Goal: Information Seeking & Learning: Learn about a topic

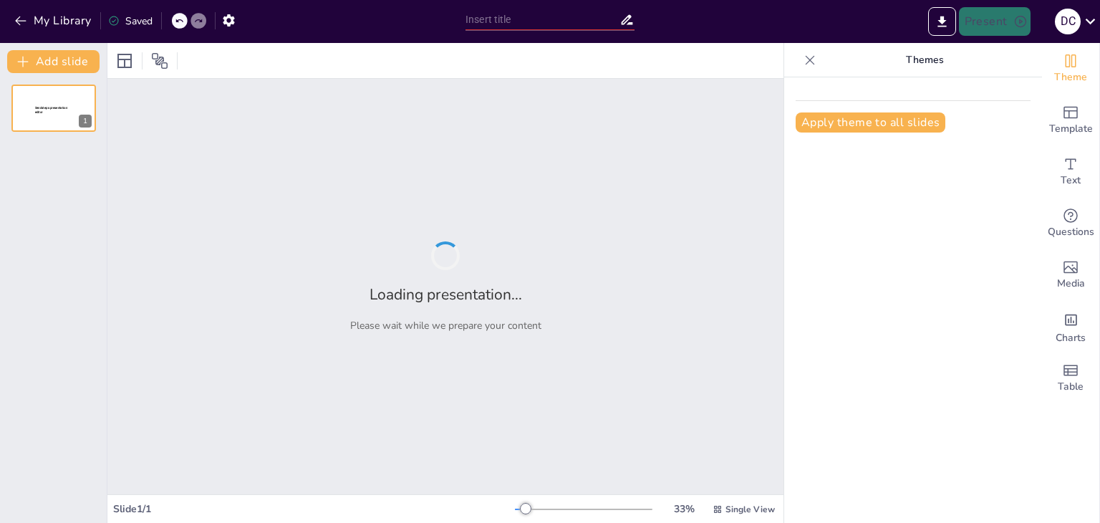
type input "Principios de Calidad: Integración de Normas ISO en la Gestión de Proyectos"
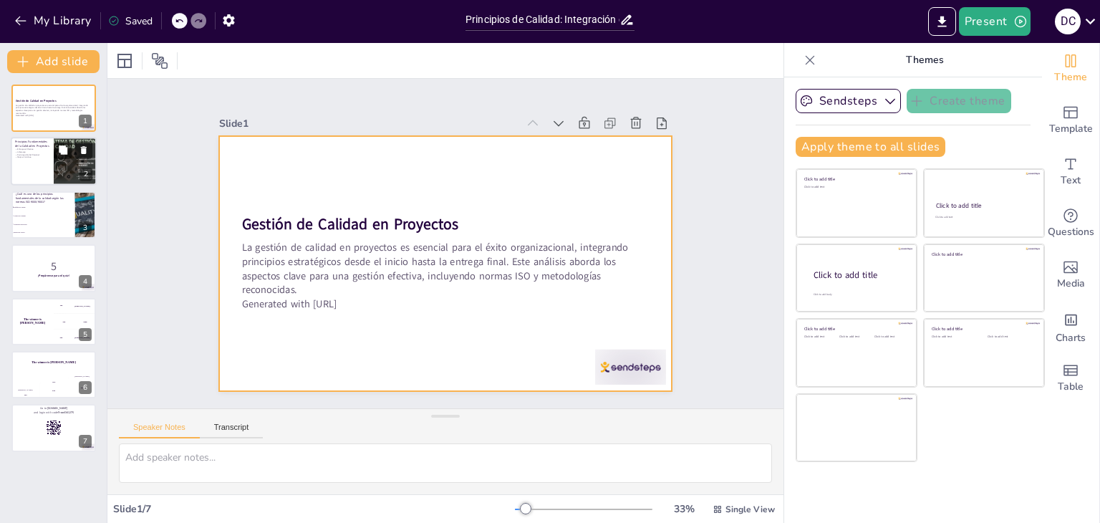
checkbox input "true"
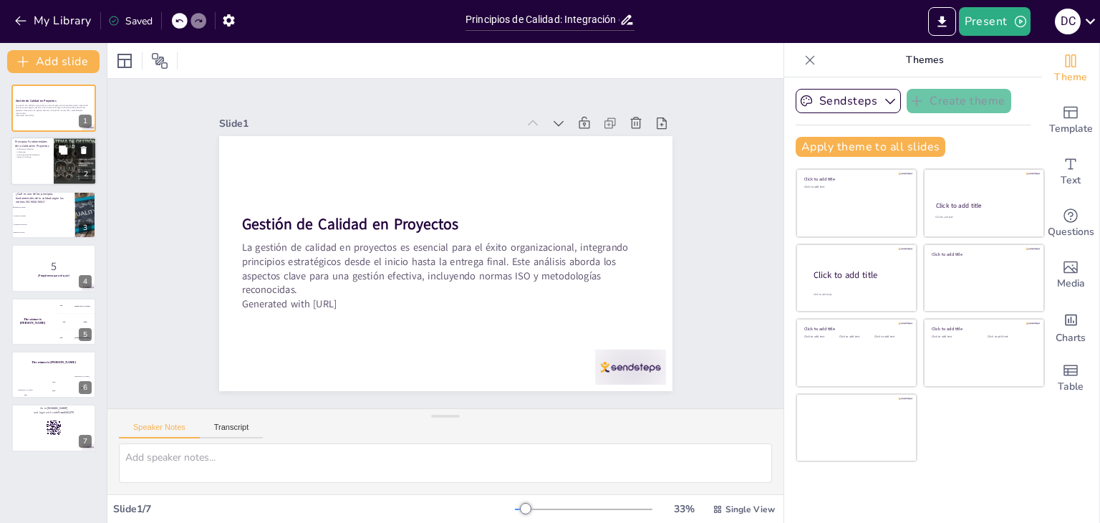
click at [53, 150] on div at bounding box center [54, 162] width 86 height 49
type textarea "El enfoque al cliente es fundamental, ya que asegura que todas las decisiones y…"
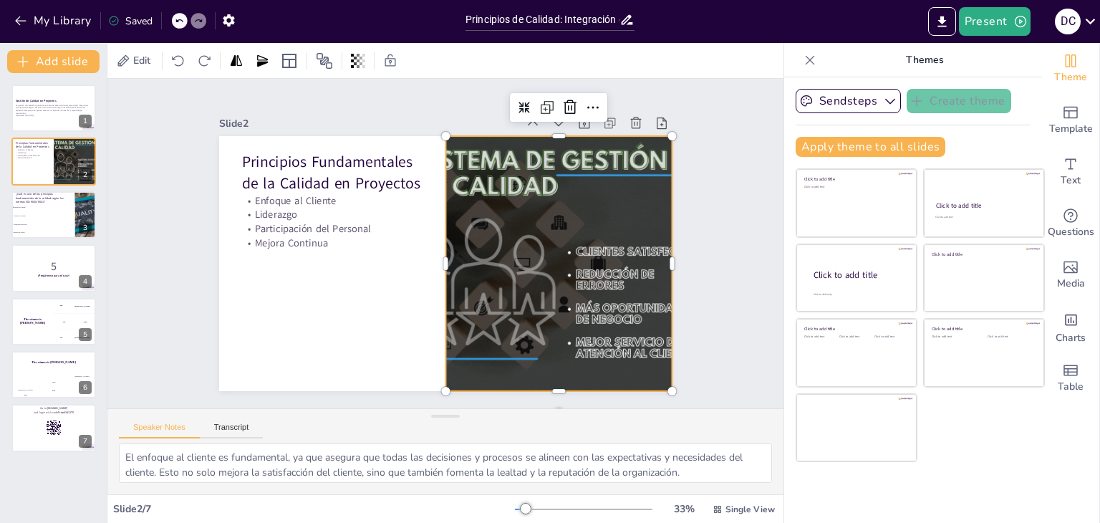
click at [509, 173] on div at bounding box center [552, 286] width 350 height 313
click at [509, 173] on div at bounding box center [541, 308] width 382 height 357
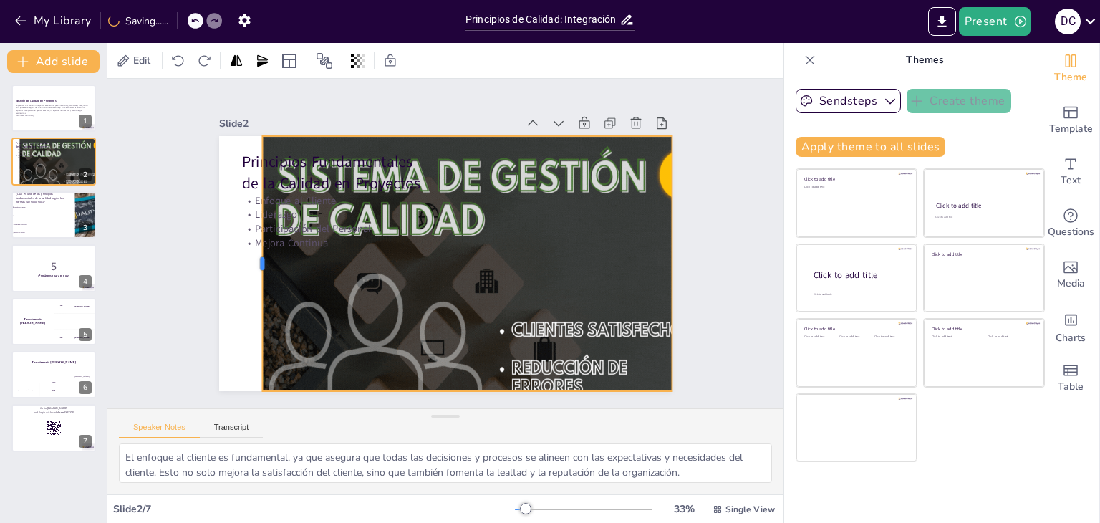
drag, startPoint x: 431, startPoint y: 261, endPoint x: 238, endPoint y: 281, distance: 194.4
click at [238, 136] on div at bounding box center [350, 78] width 238 height 115
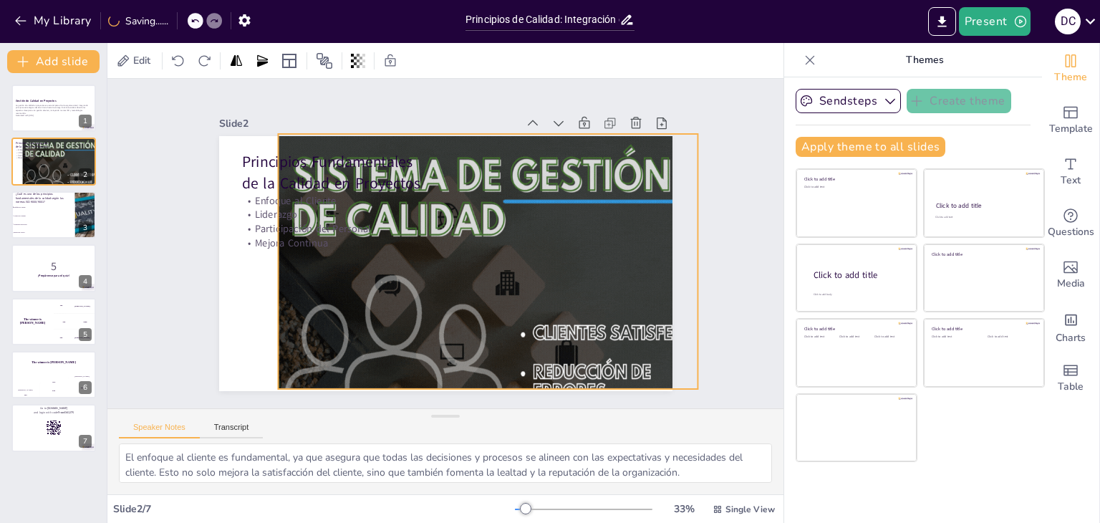
drag, startPoint x: 273, startPoint y: 281, endPoint x: 298, endPoint y: 279, distance: 25.2
click at [298, 279] on div at bounding box center [383, 133] width 459 height 440
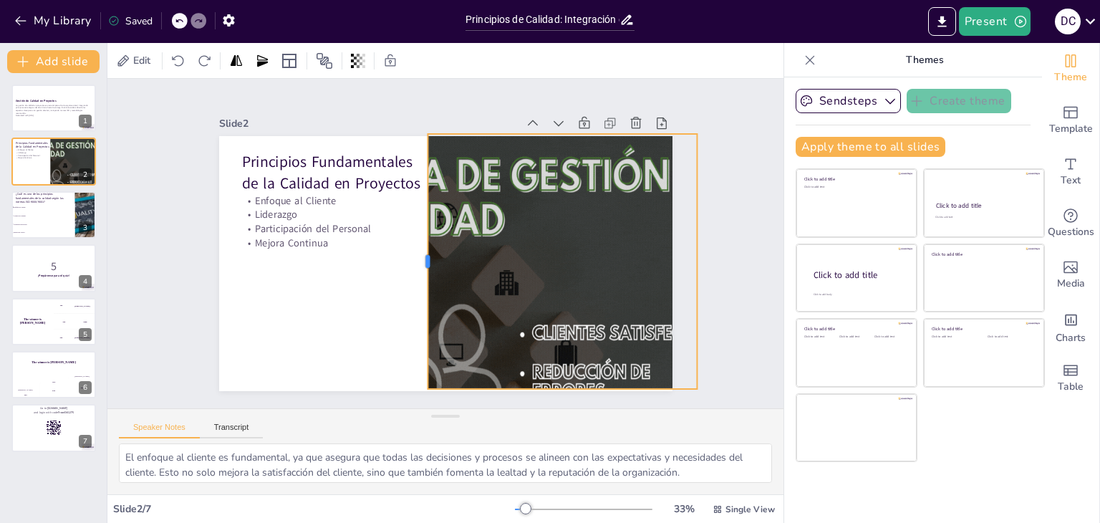
drag, startPoint x: 265, startPoint y: 257, endPoint x: 415, endPoint y: 235, distance: 152.0
click at [415, 235] on div at bounding box center [423, 224] width 252 height 64
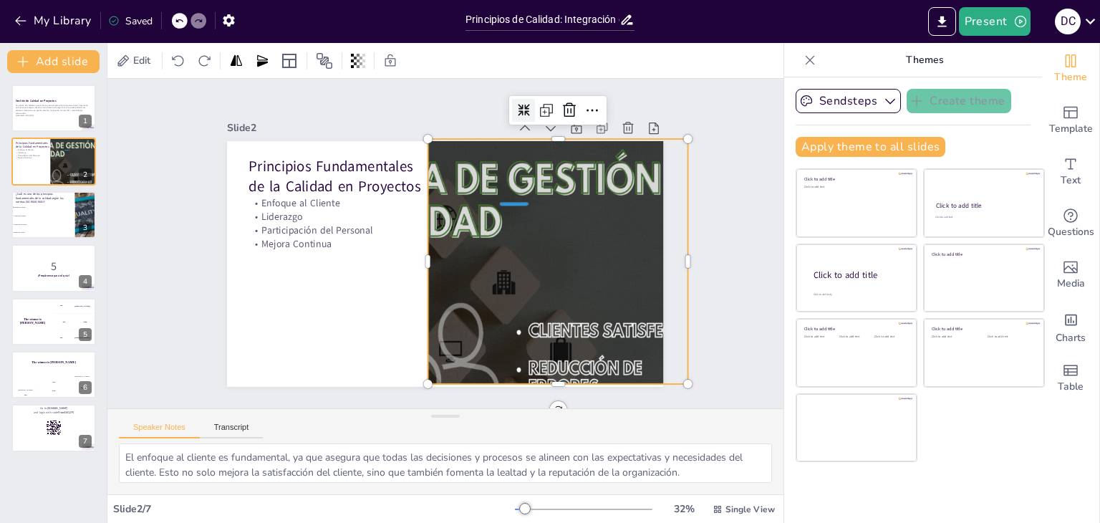
click at [564, 146] on icon at bounding box center [571, 153] width 15 height 15
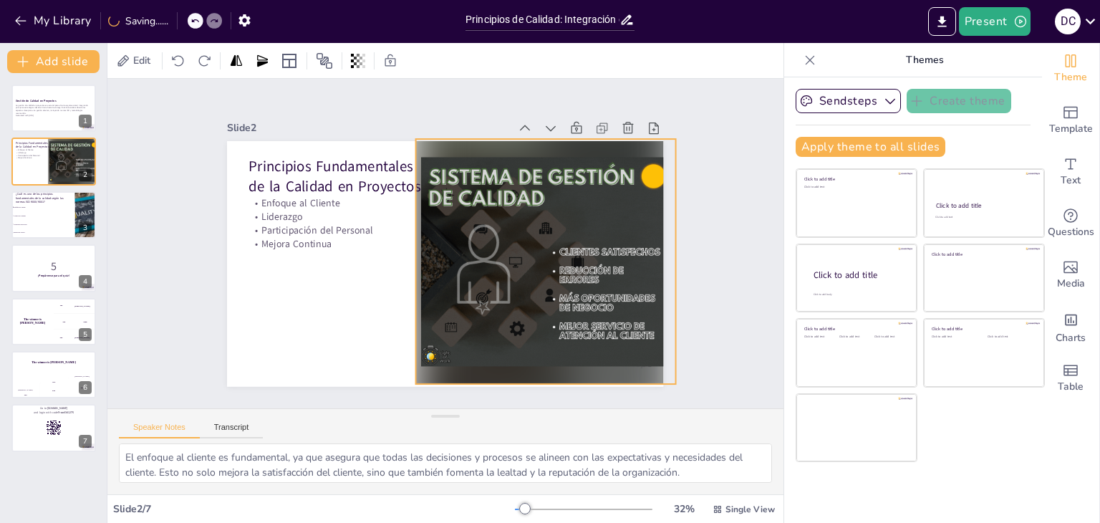
drag, startPoint x: 617, startPoint y: 204, endPoint x: 605, endPoint y: 204, distance: 12.2
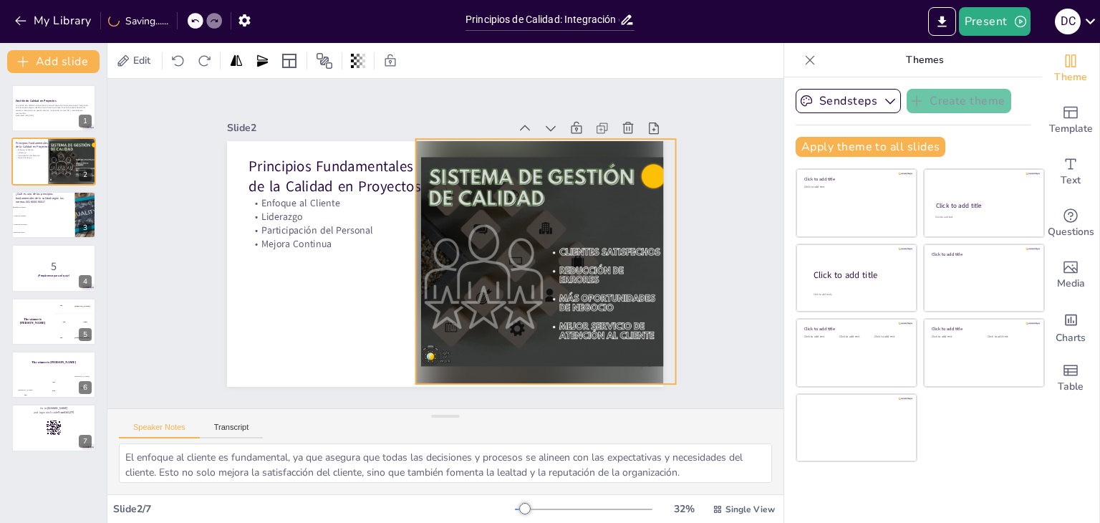
click at [605, 204] on div at bounding box center [535, 292] width 323 height 314
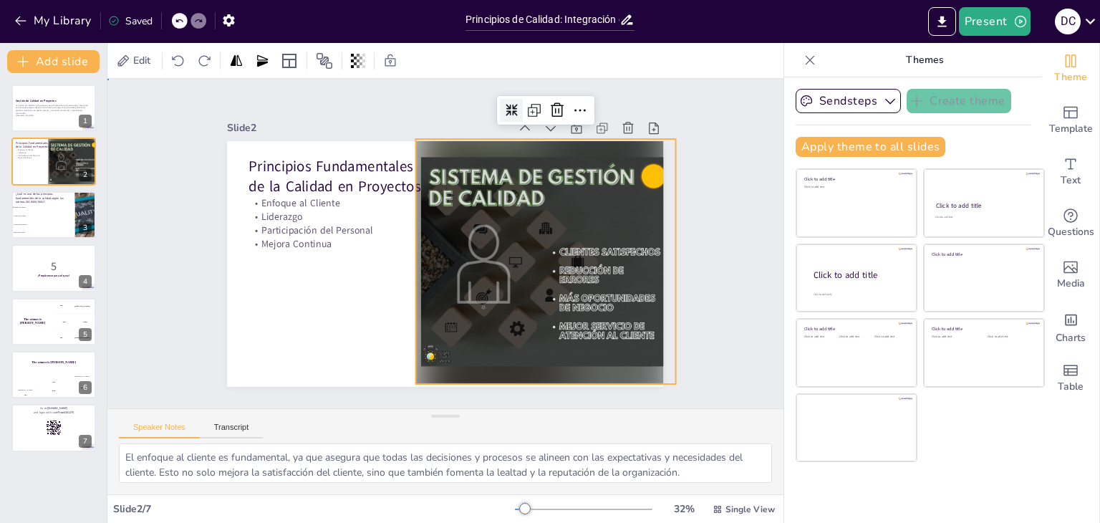
click at [723, 183] on div "Slide 1 Gestión de Calidad en Proyectos La gestión de calidad en proyectos es e…" at bounding box center [445, 244] width 751 height 624
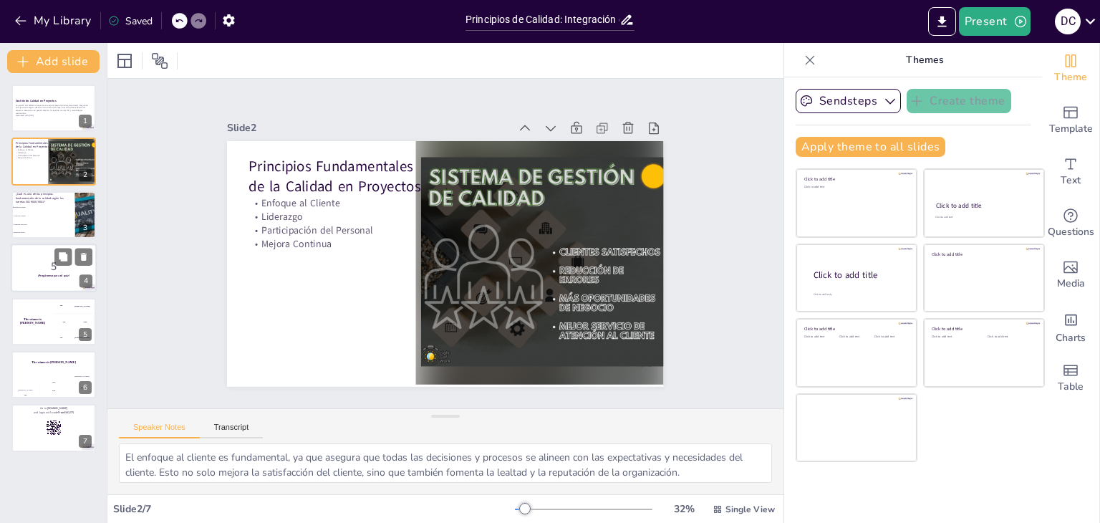
checkbox input "true"
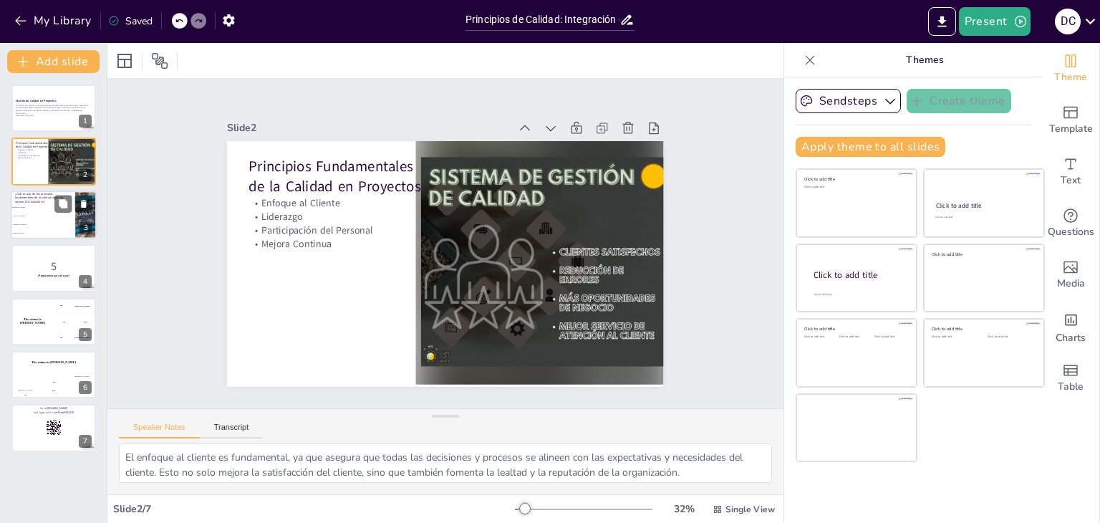
checkbox input "true"
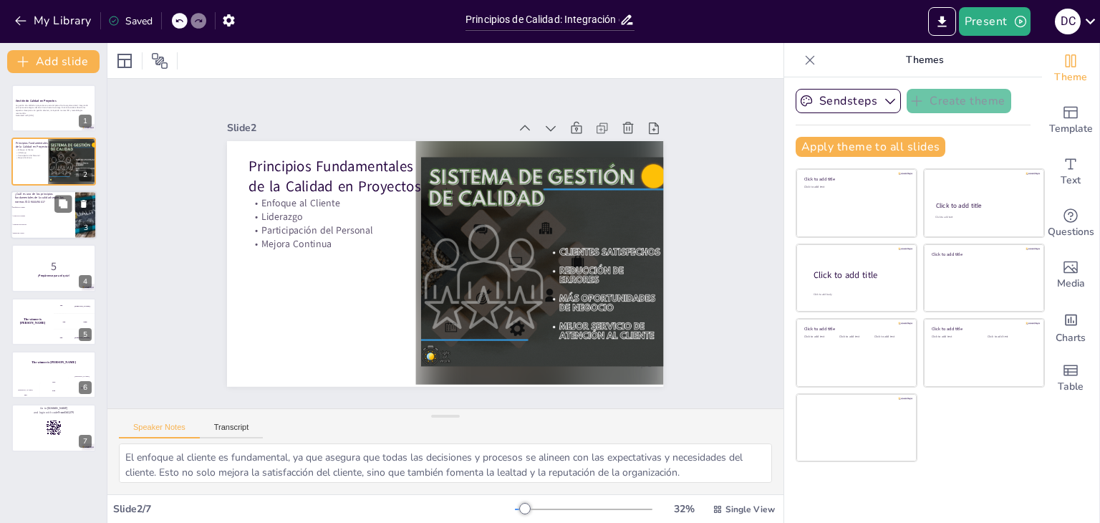
checkbox input "true"
click at [44, 216] on li "Control de Calidad" at bounding box center [43, 215] width 64 height 9
type textarea "La respuesta correcta es "Enfoque al Cliente", que es uno de los principios fun…"
checkbox input "true"
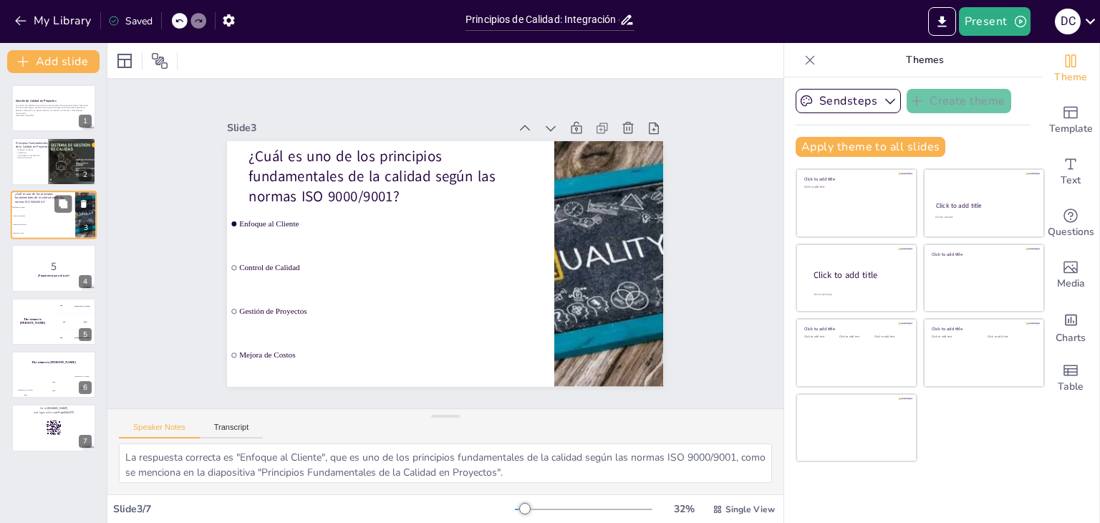
checkbox input "true"
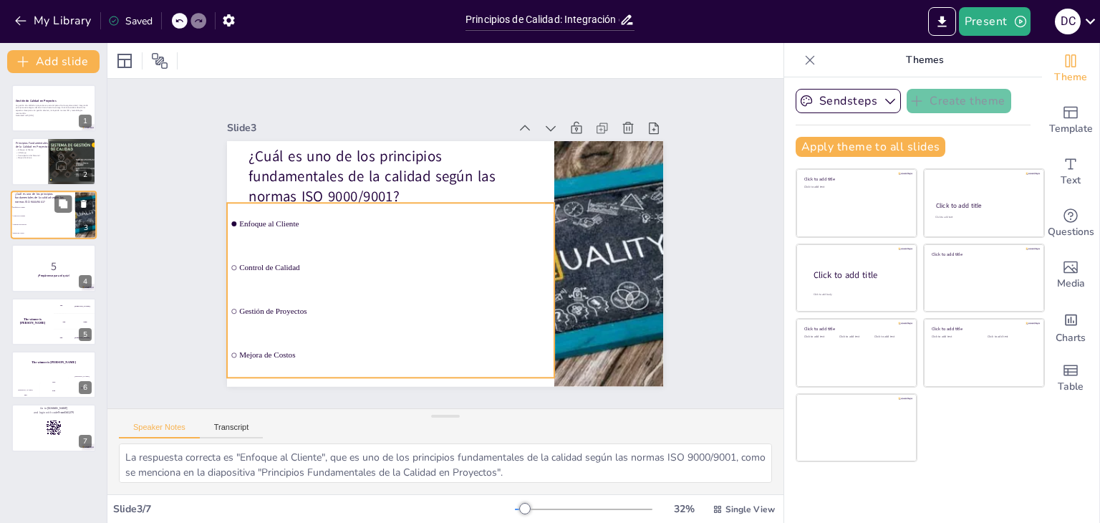
checkbox input "true"
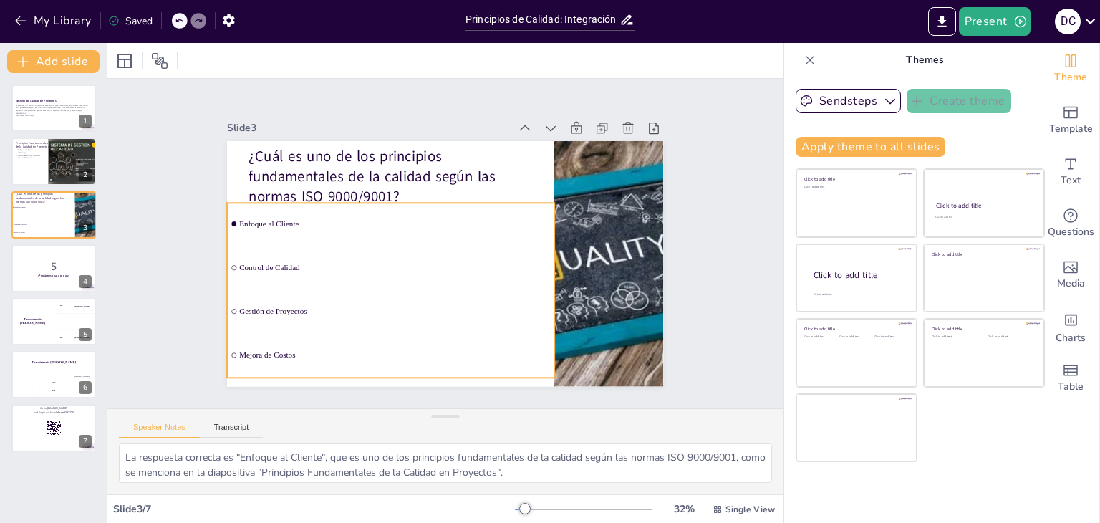
checkbox input "true"
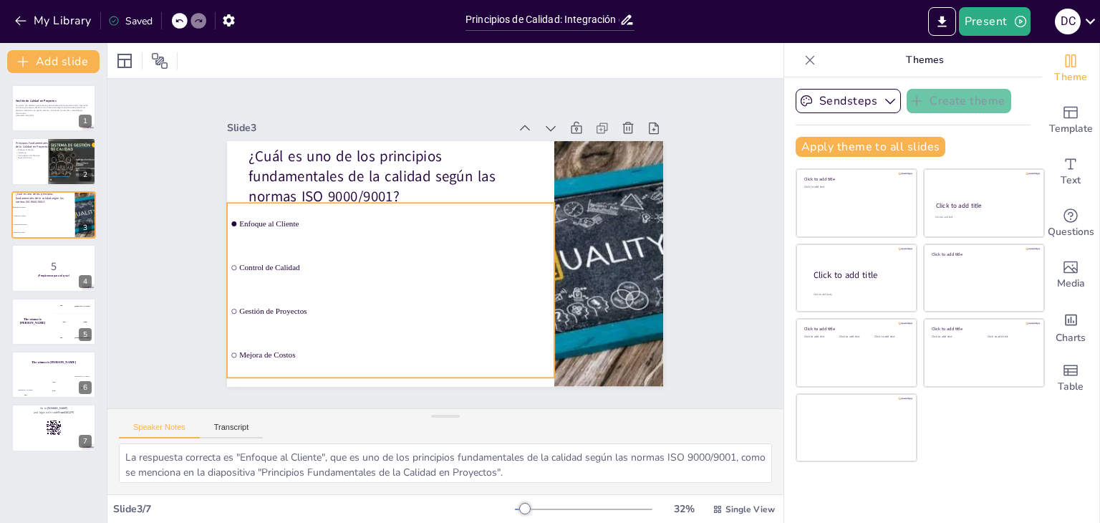
checkbox input "true"
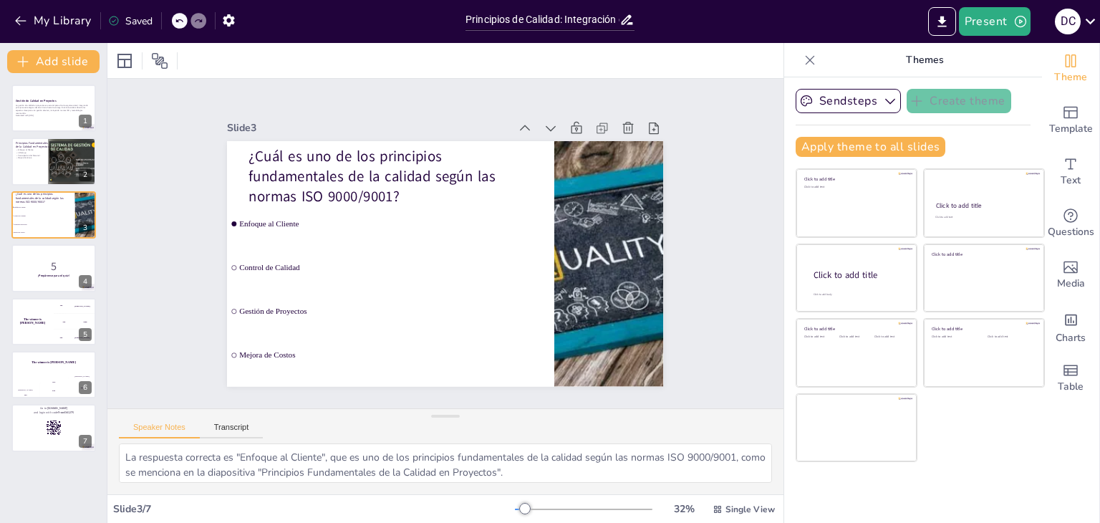
checkbox input "true"
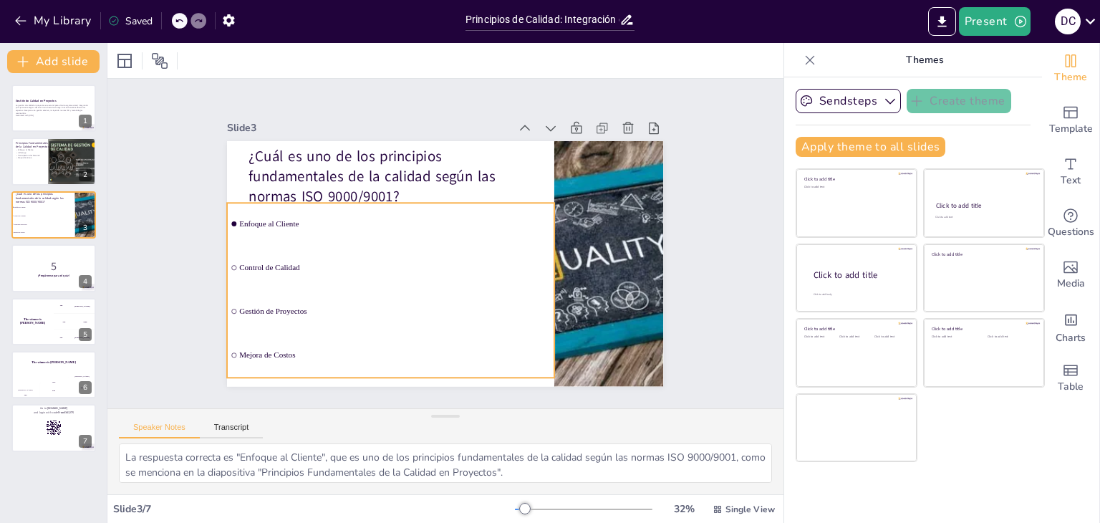
checkbox input "true"
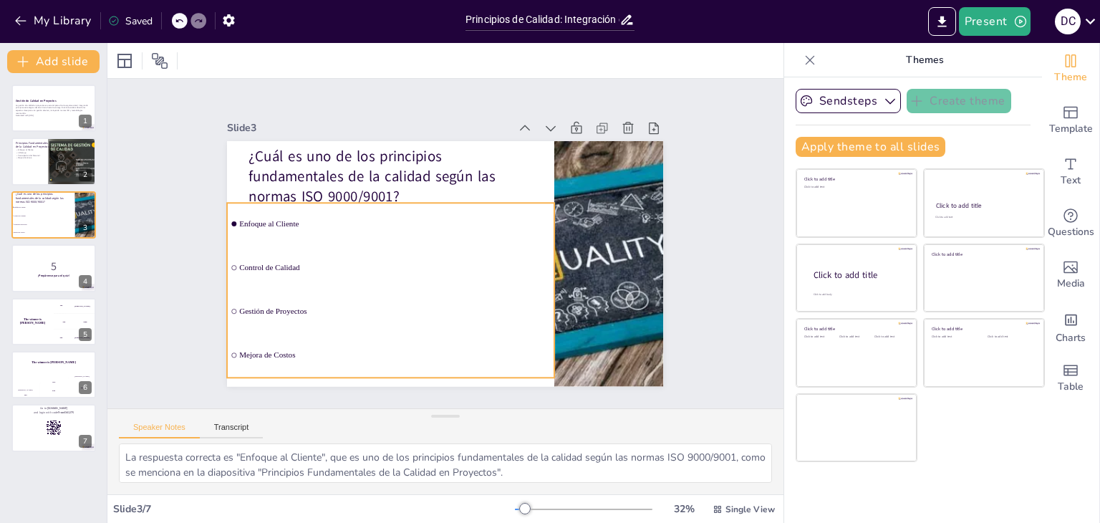
checkbox input "true"
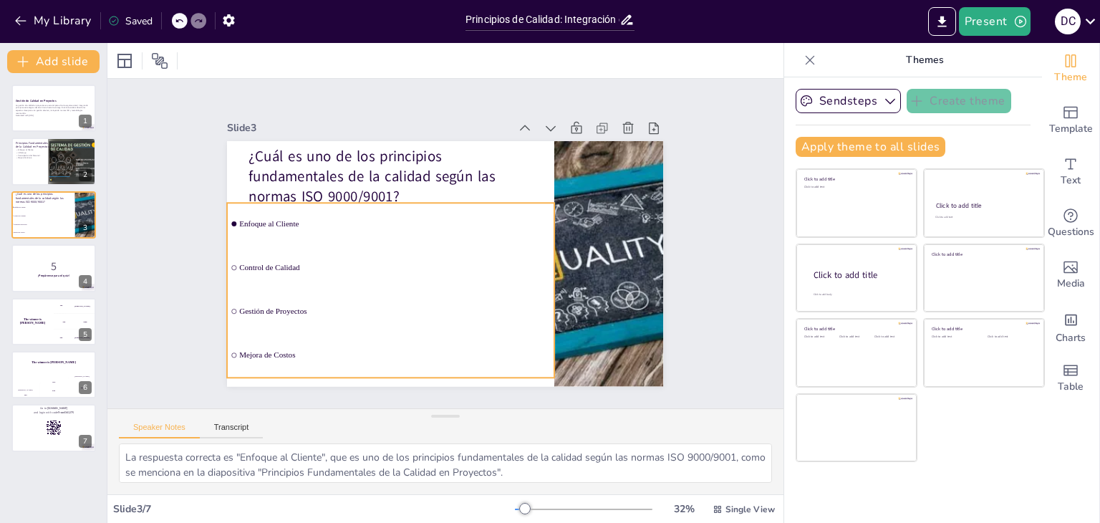
checkbox input "true"
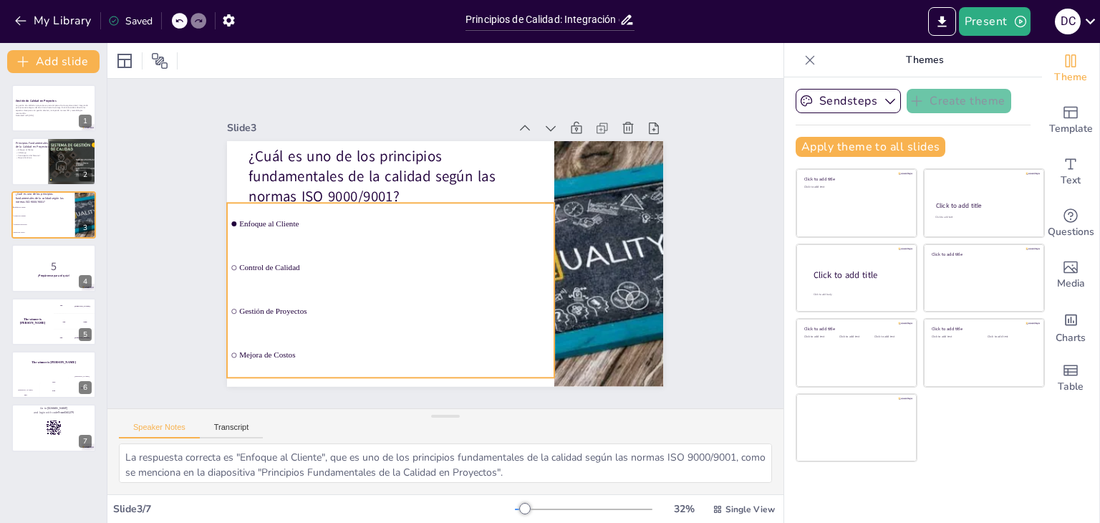
checkbox input "true"
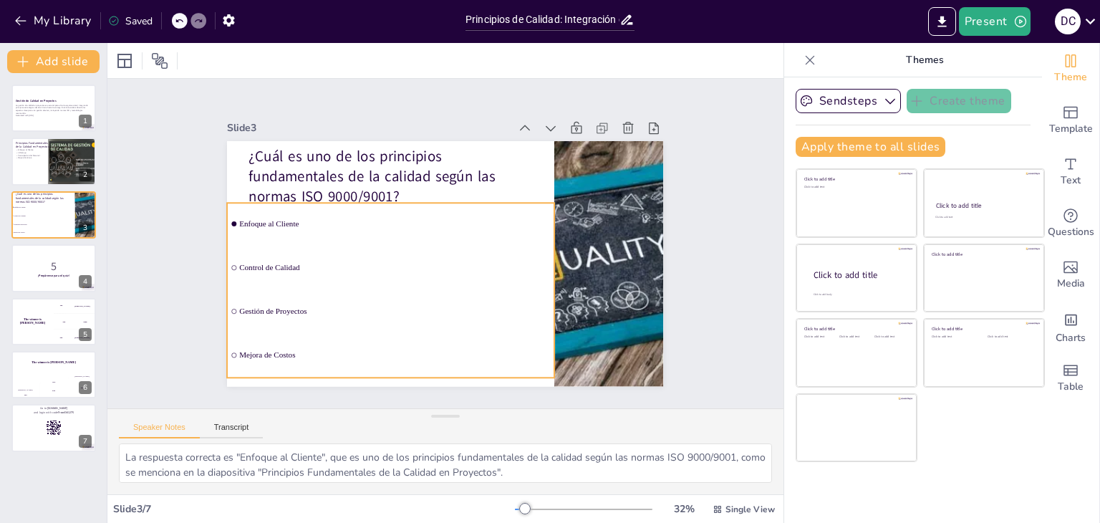
checkbox input "true"
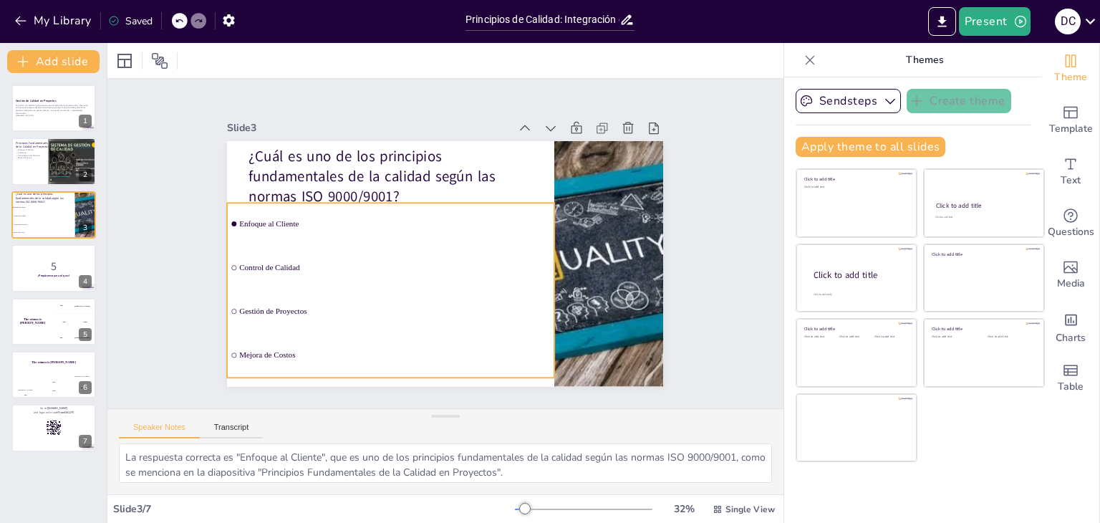
checkbox input "true"
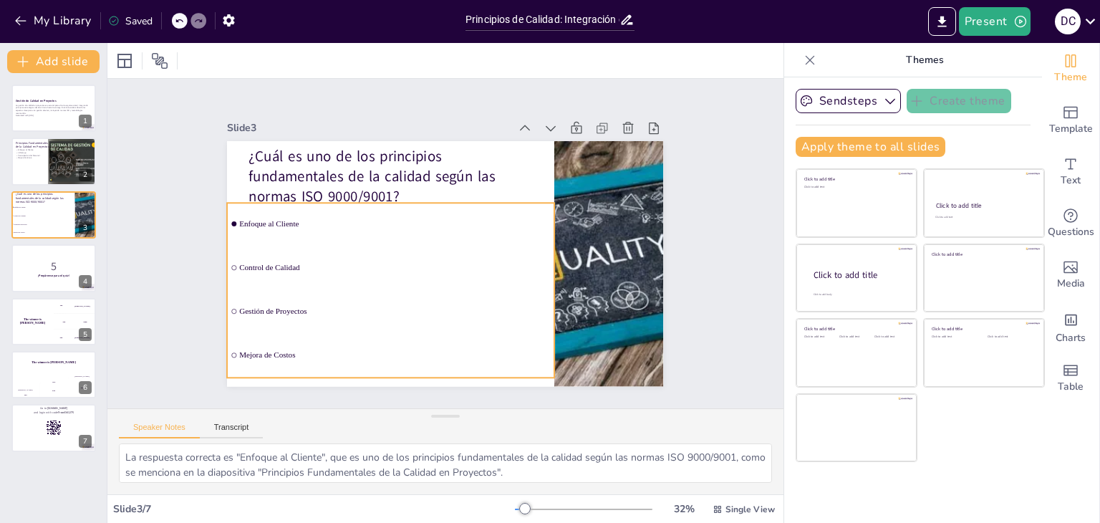
checkbox input "true"
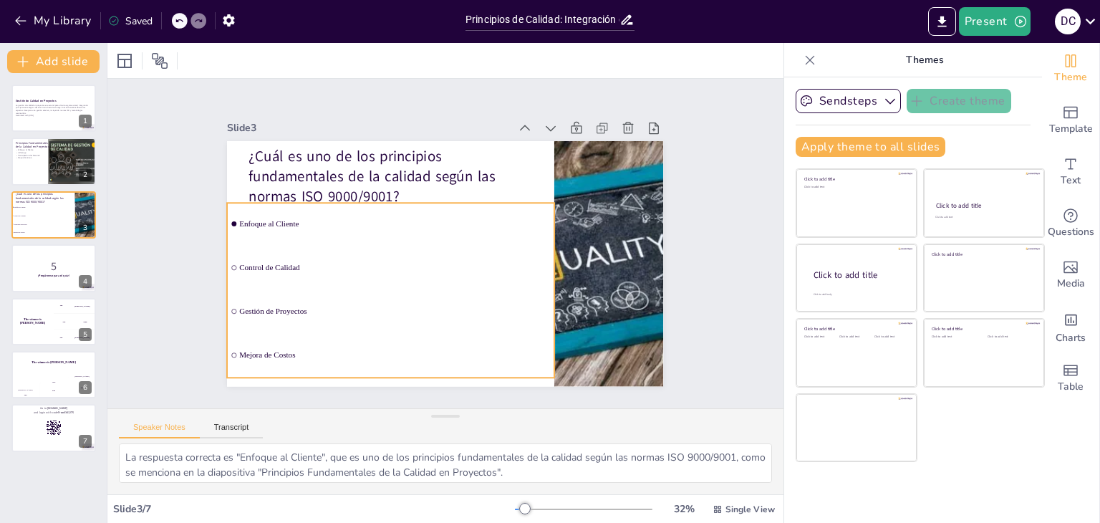
checkbox input "true"
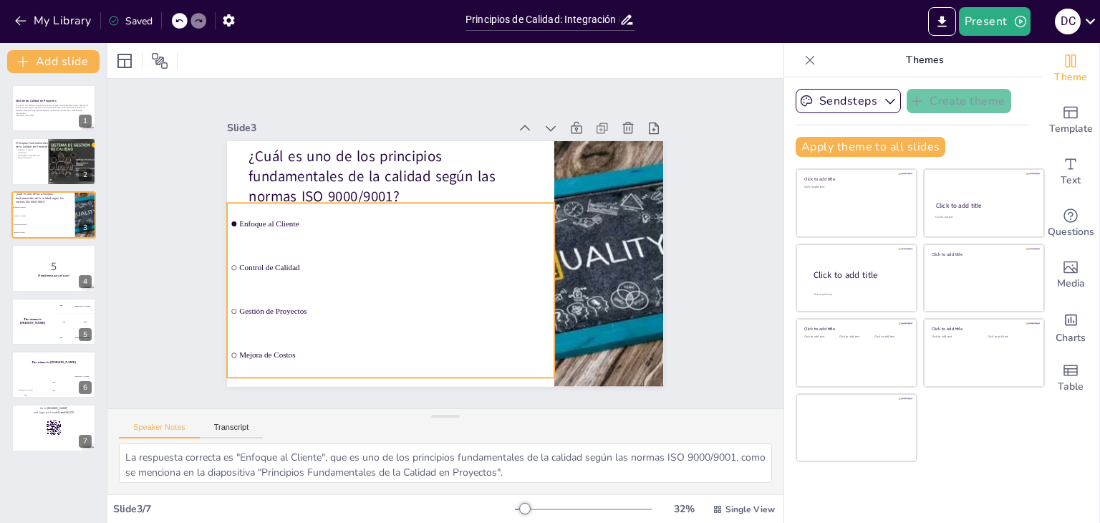
checkbox input "true"
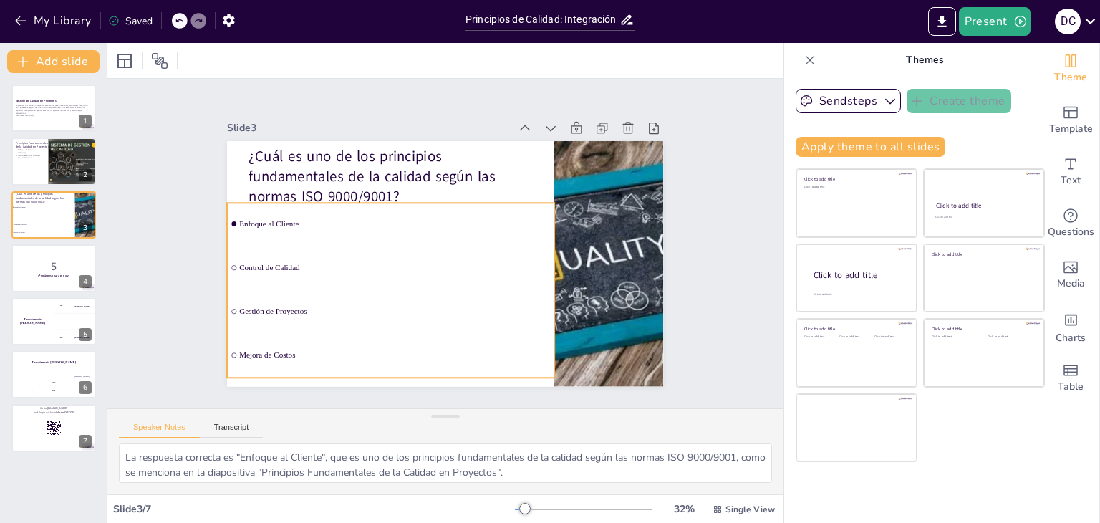
checkbox input "true"
click at [375, 44] on input "checkbox" at bounding box center [378, 42] width 6 height 6
checkbox input "false"
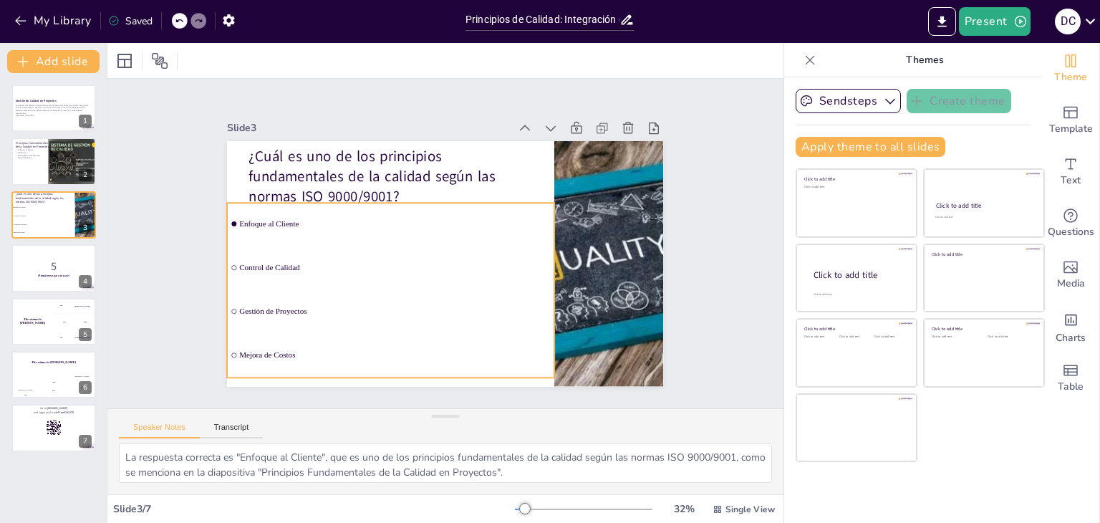
checkbox input "true"
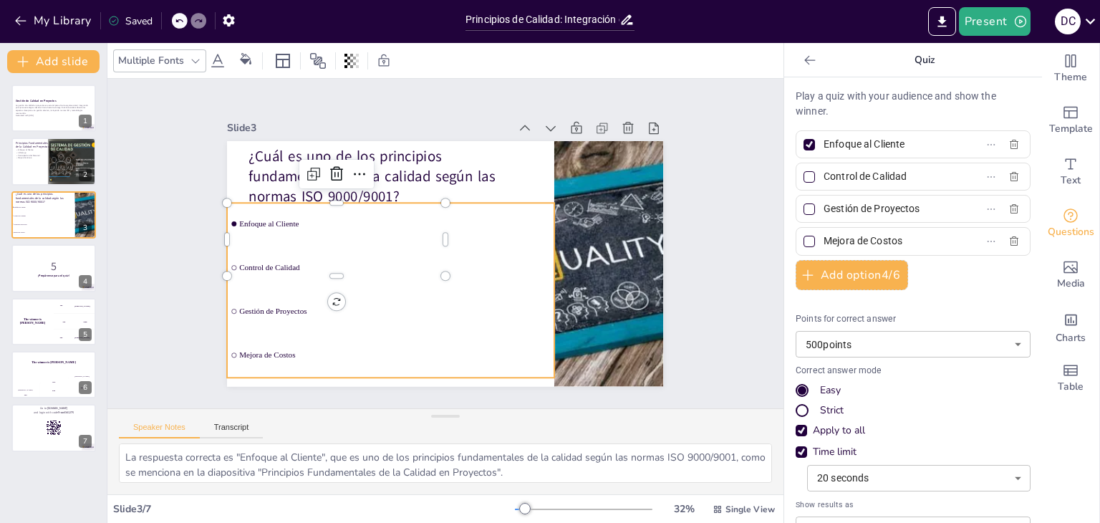
checkbox input "true"
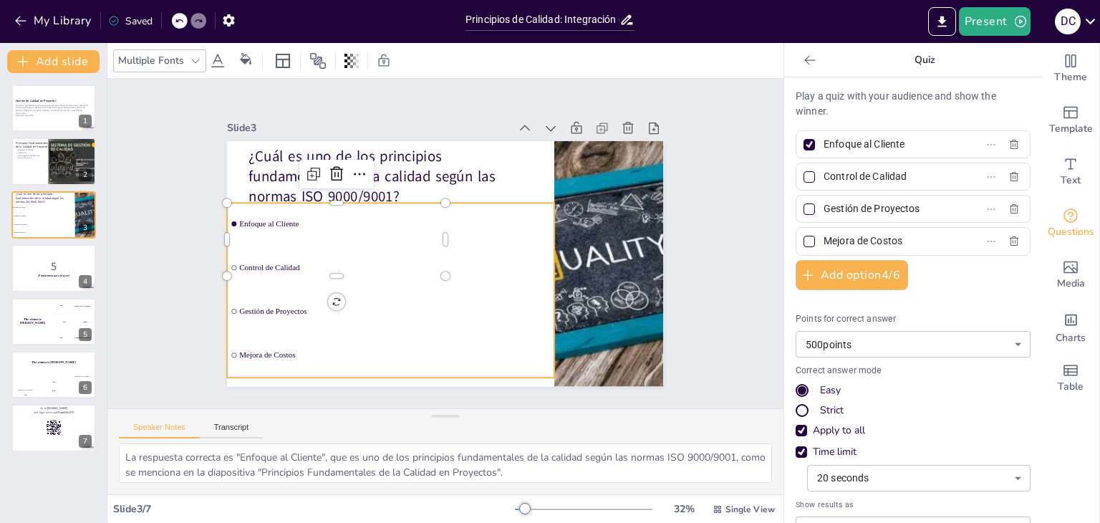
checkbox input "true"
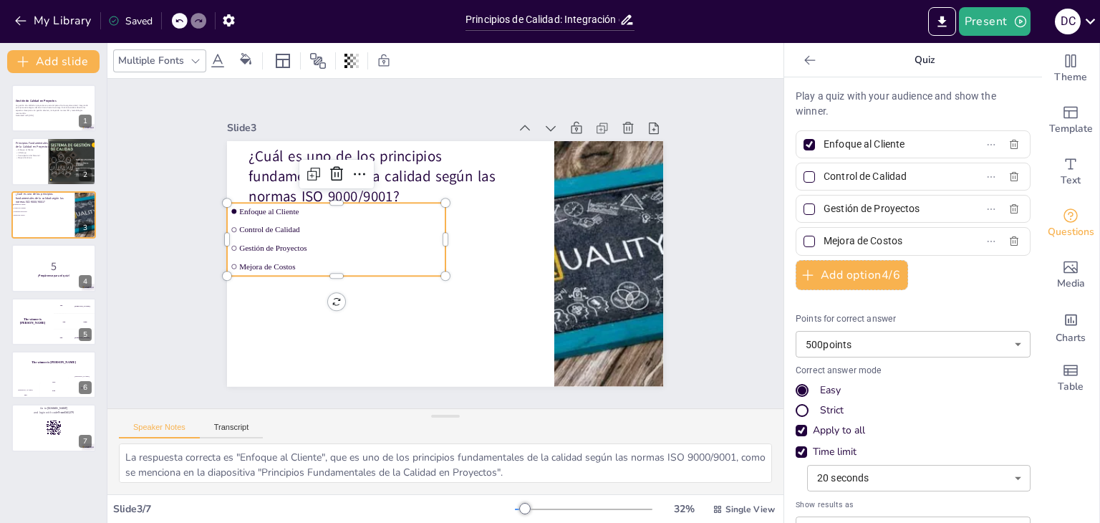
checkbox input "true"
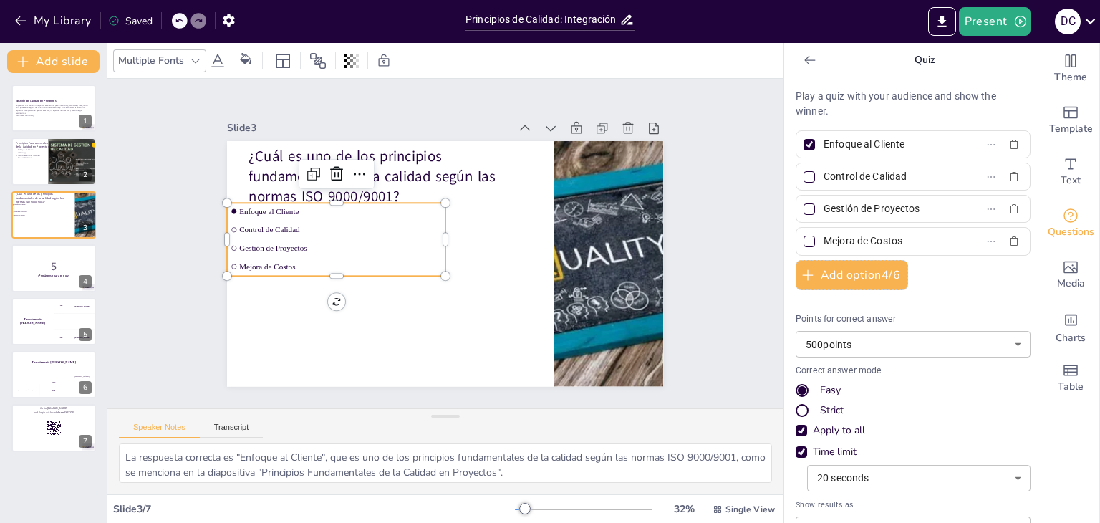
checkbox input "true"
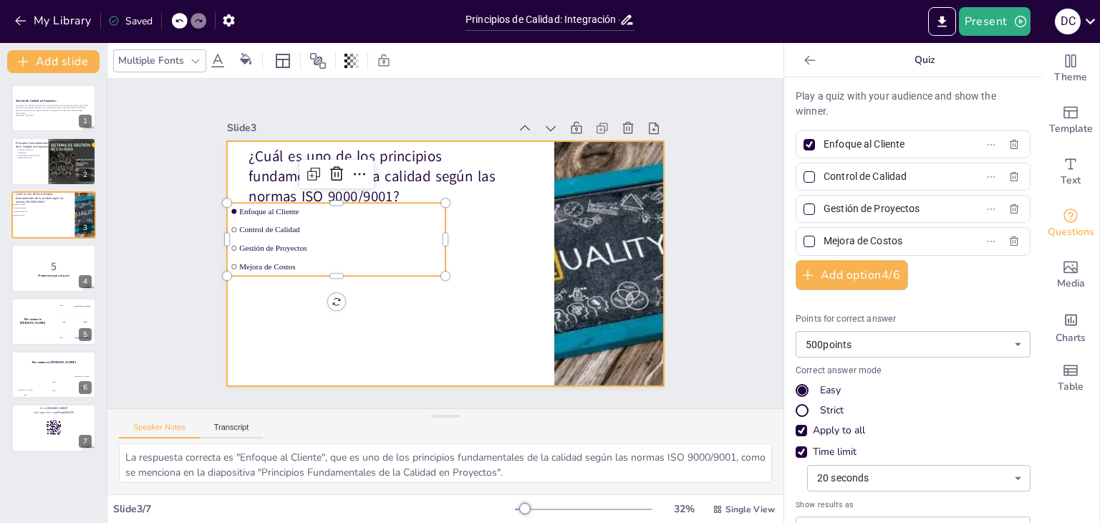
checkbox input "true"
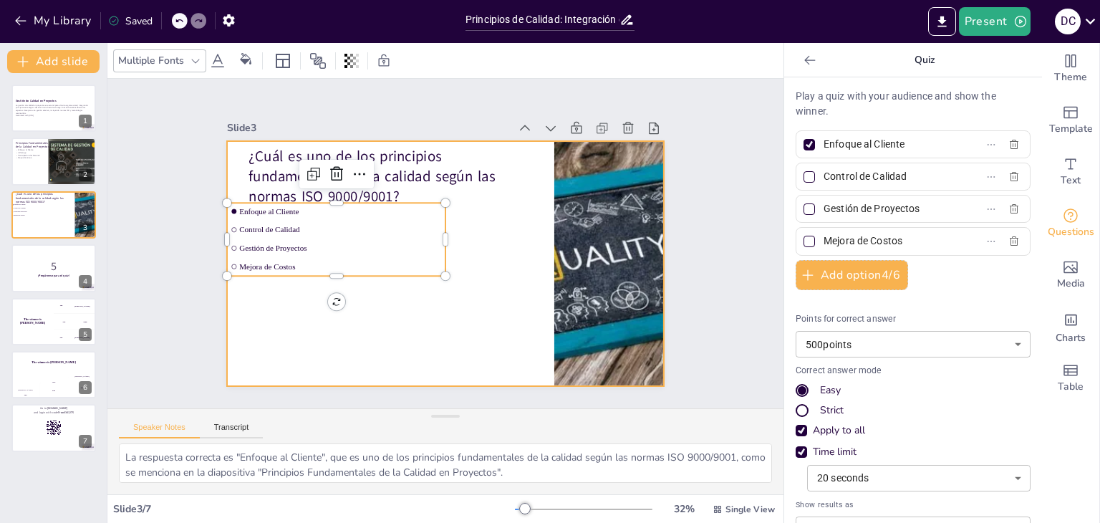
checkbox input "true"
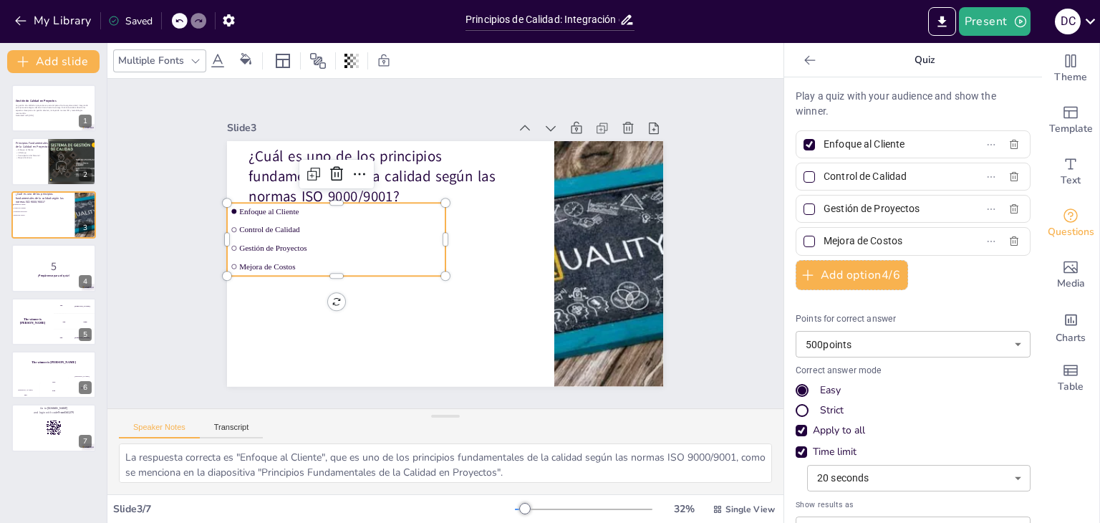
checkbox input "true"
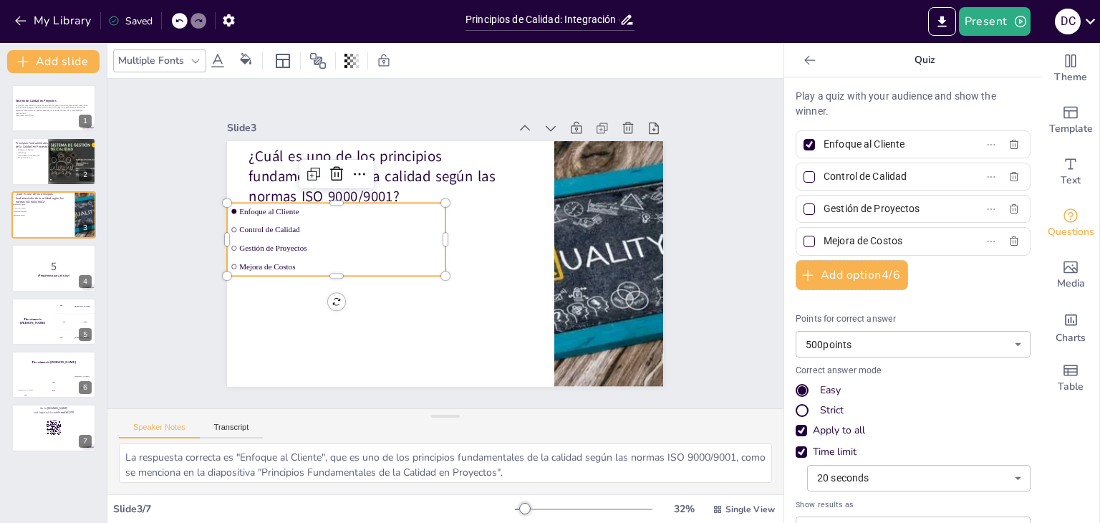
checkbox input "true"
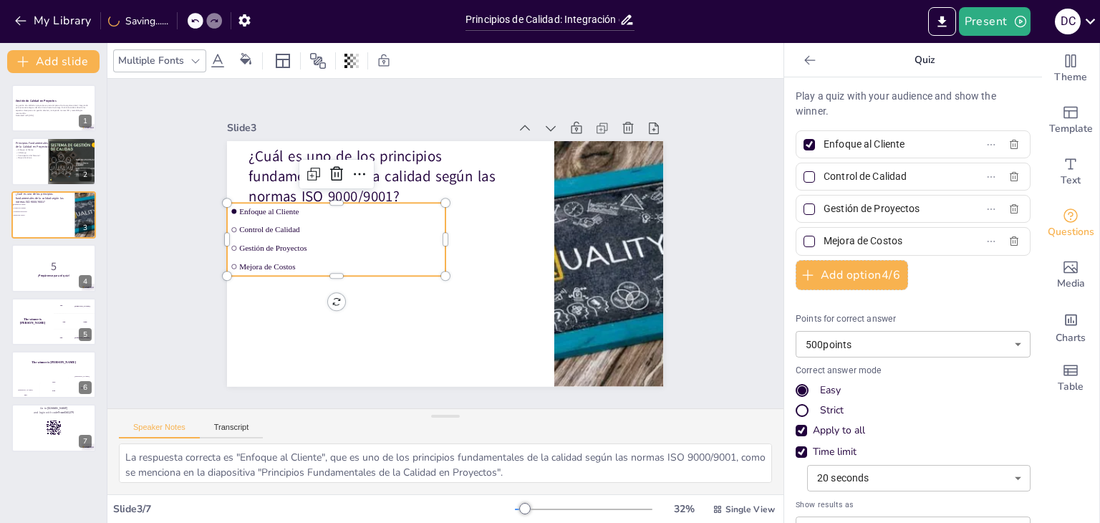
checkbox input "true"
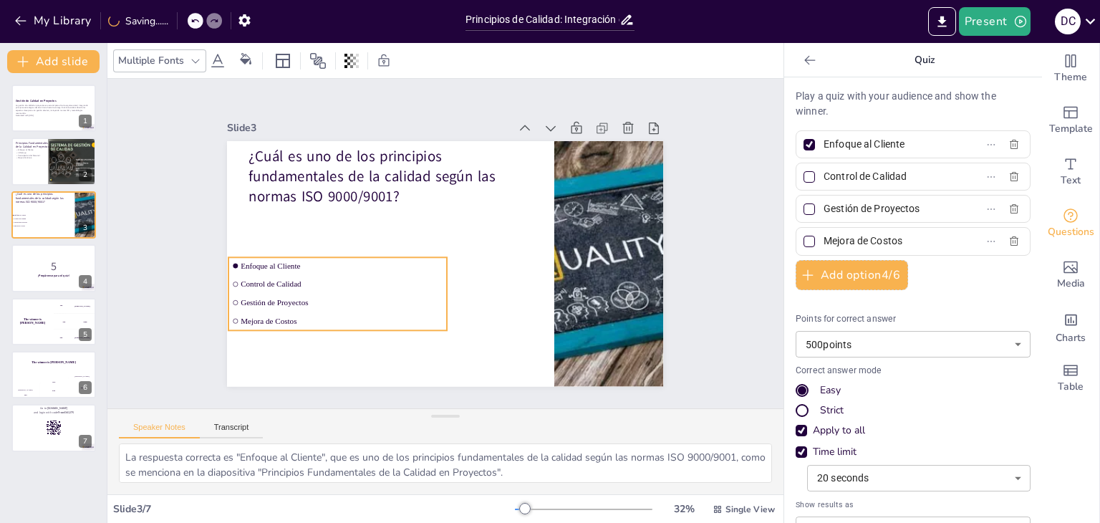
checkbox input "true"
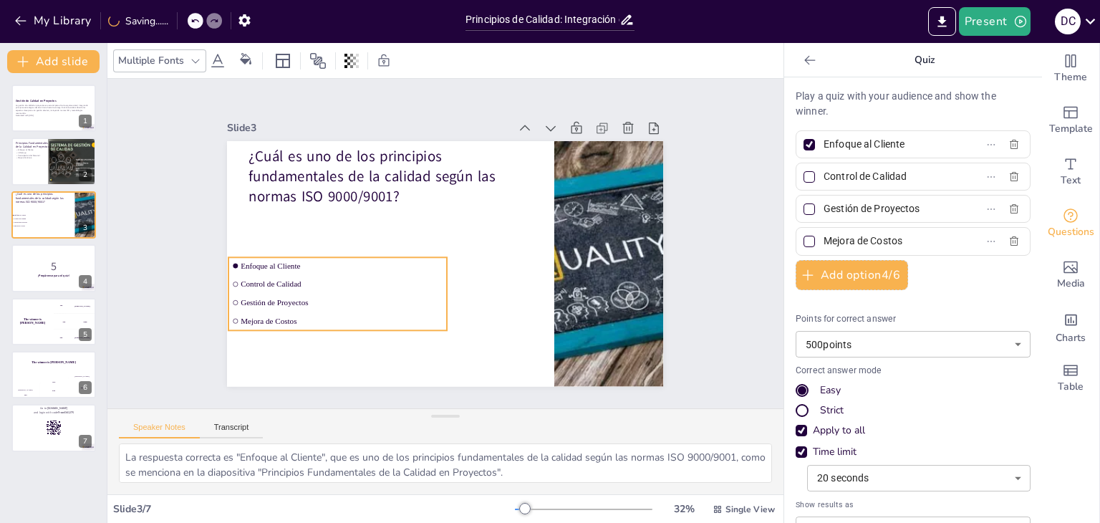
checkbox input "true"
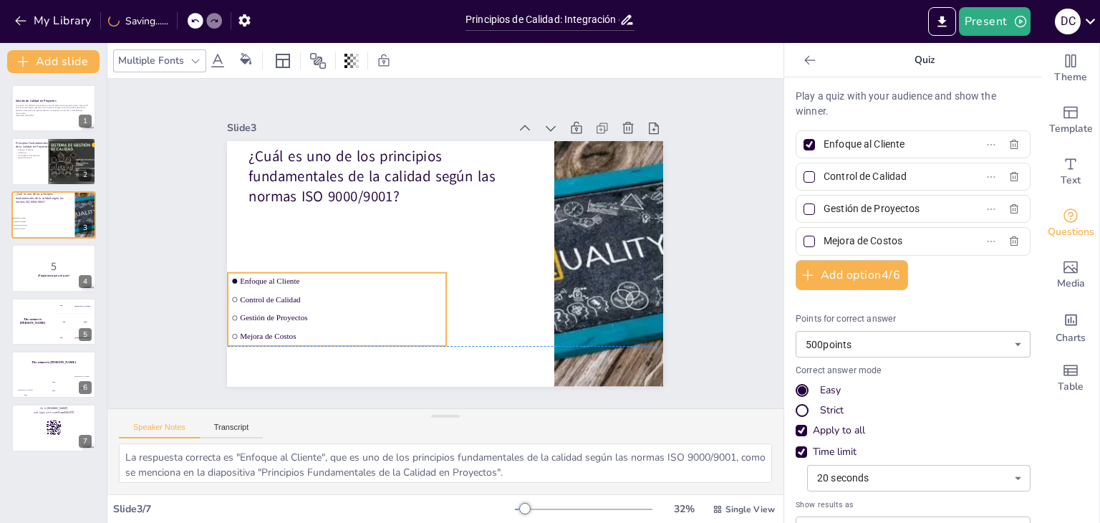
checkbox input "true"
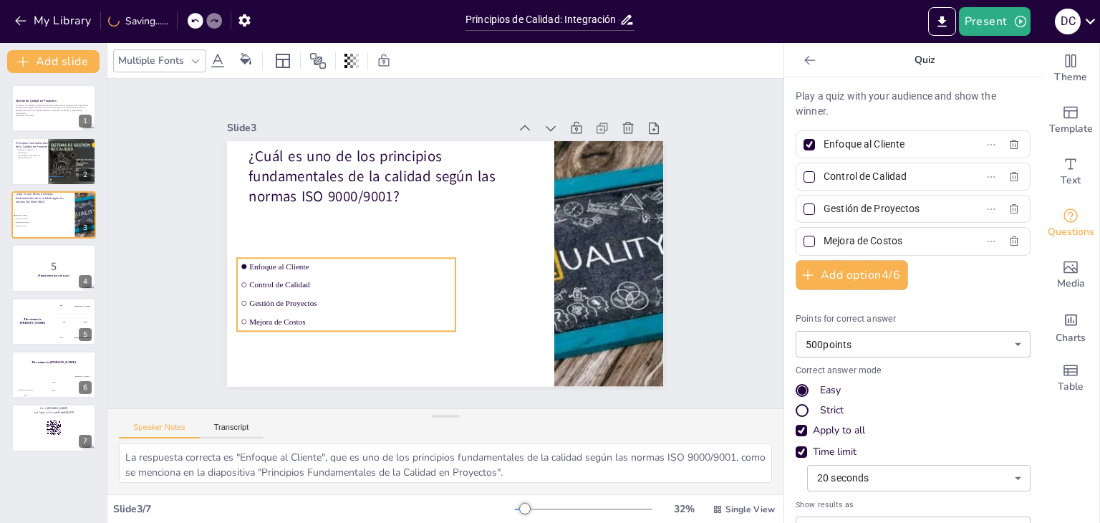
checkbox input "true"
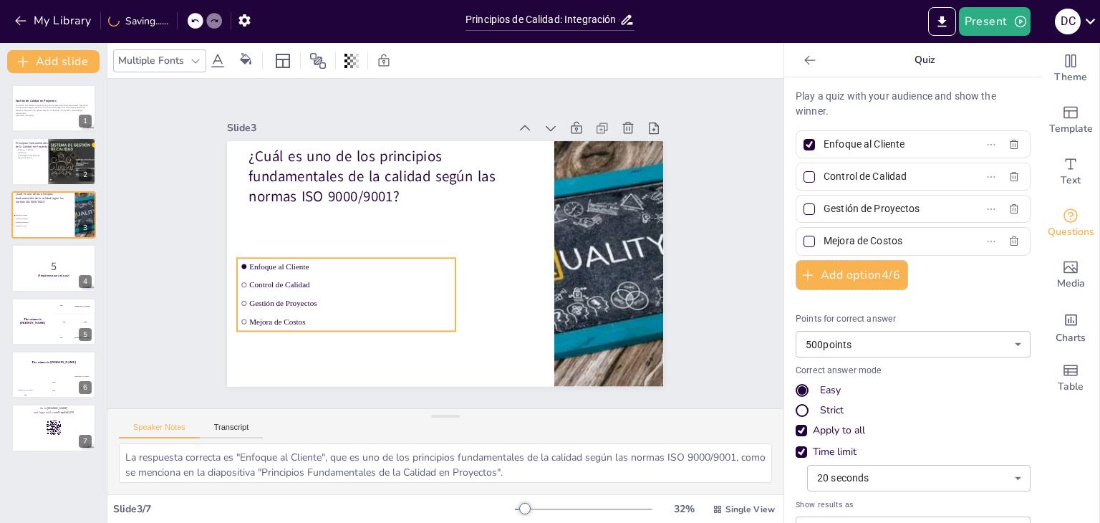
checkbox input "true"
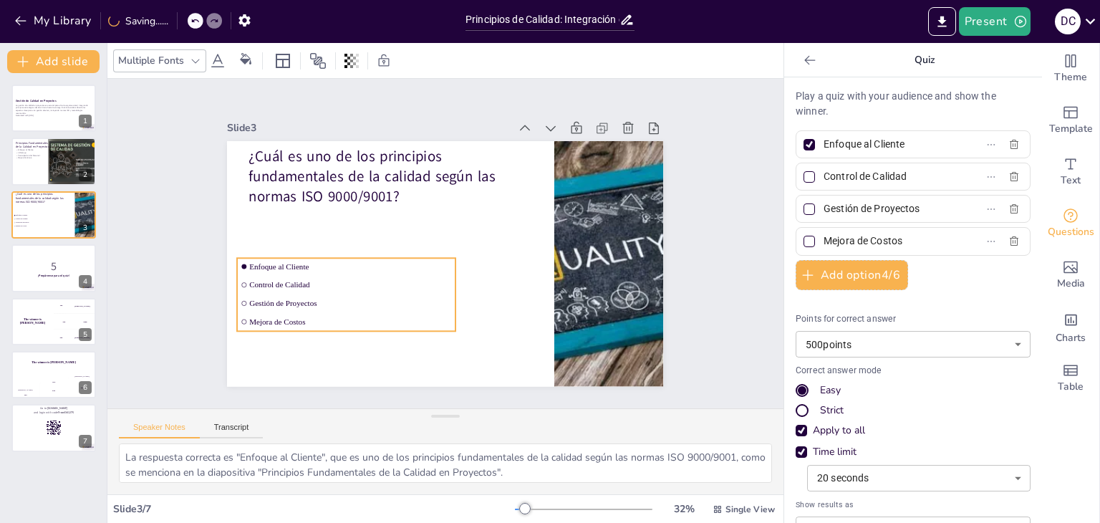
checkbox input "true"
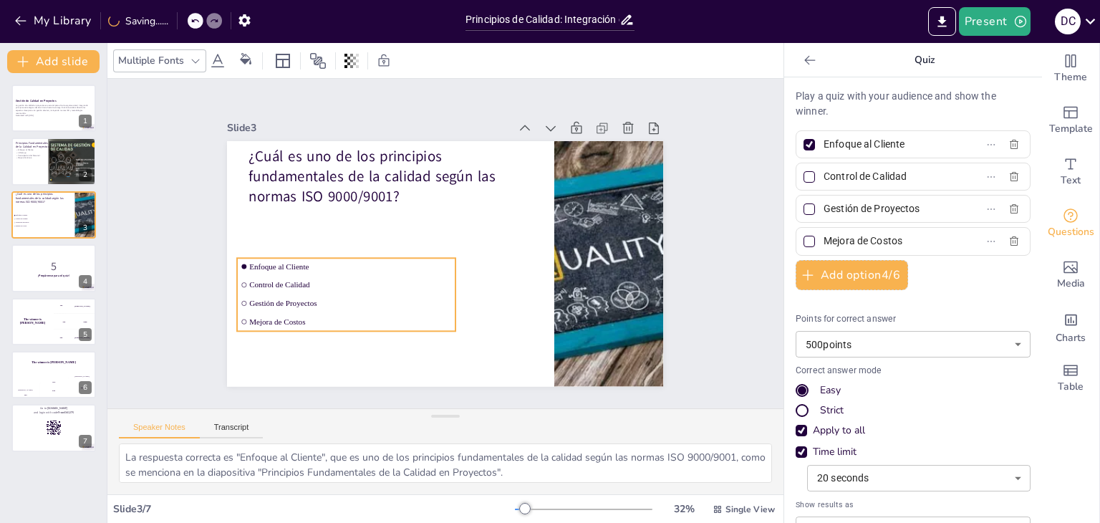
checkbox input "true"
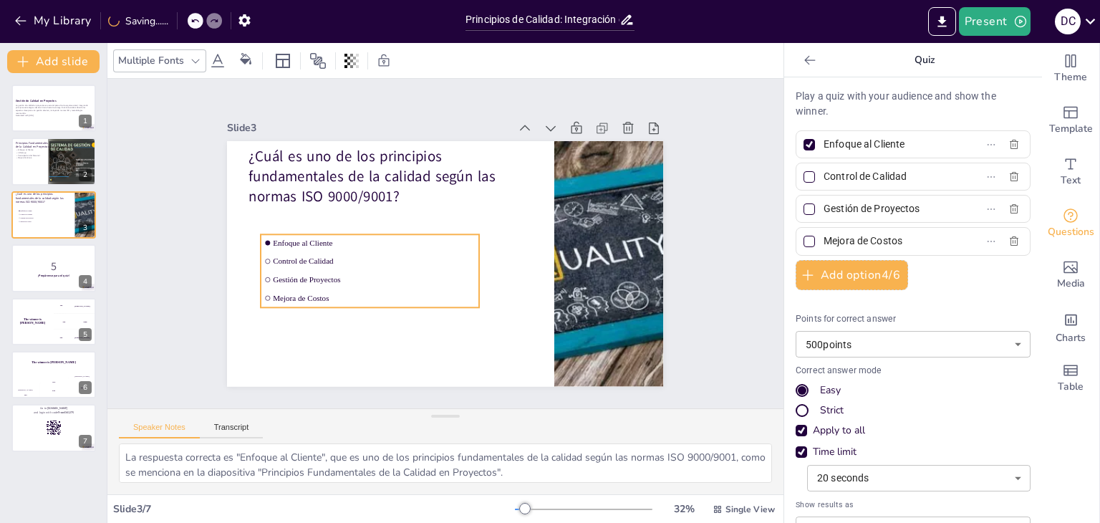
checkbox input "true"
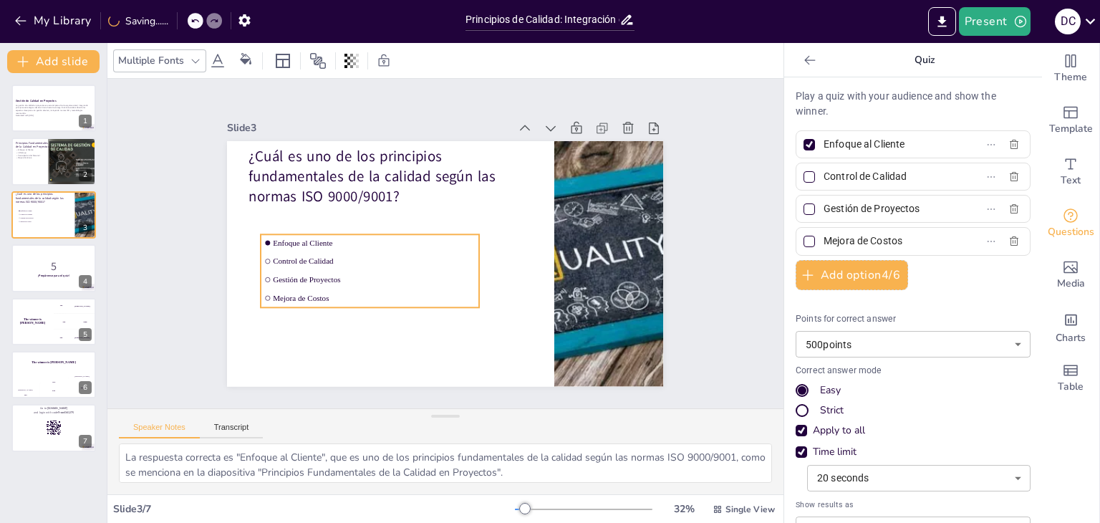
checkbox input "true"
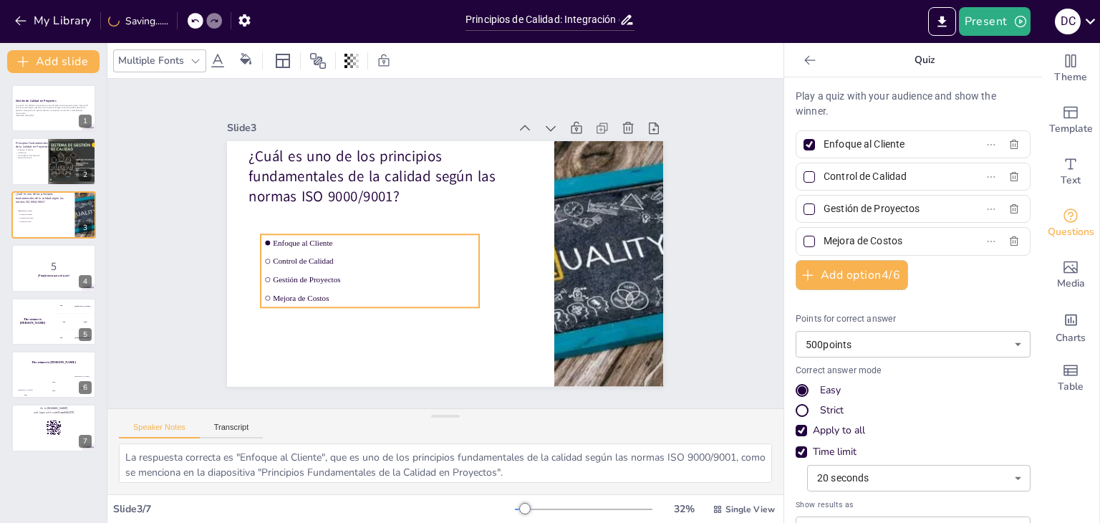
checkbox input "true"
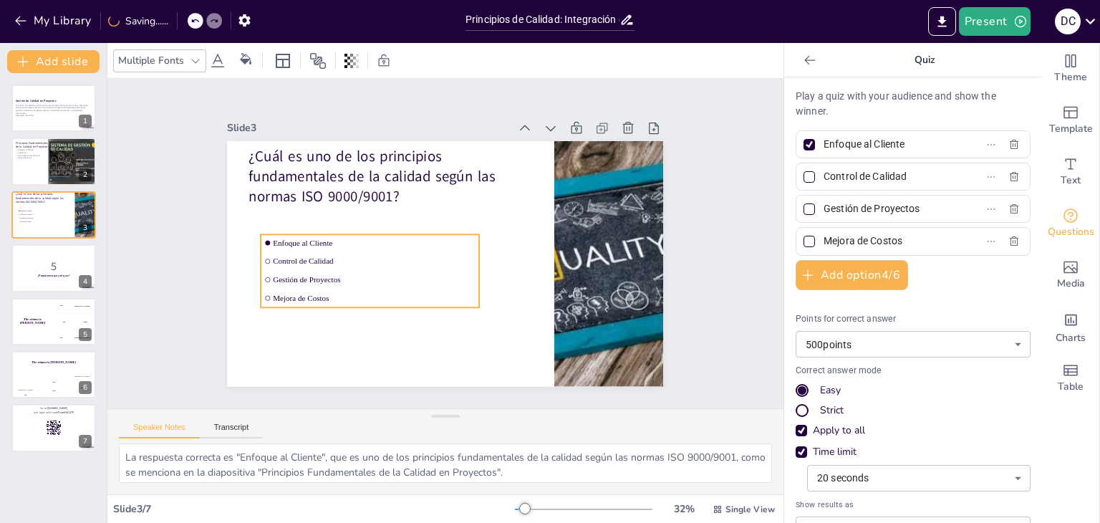
checkbox input "true"
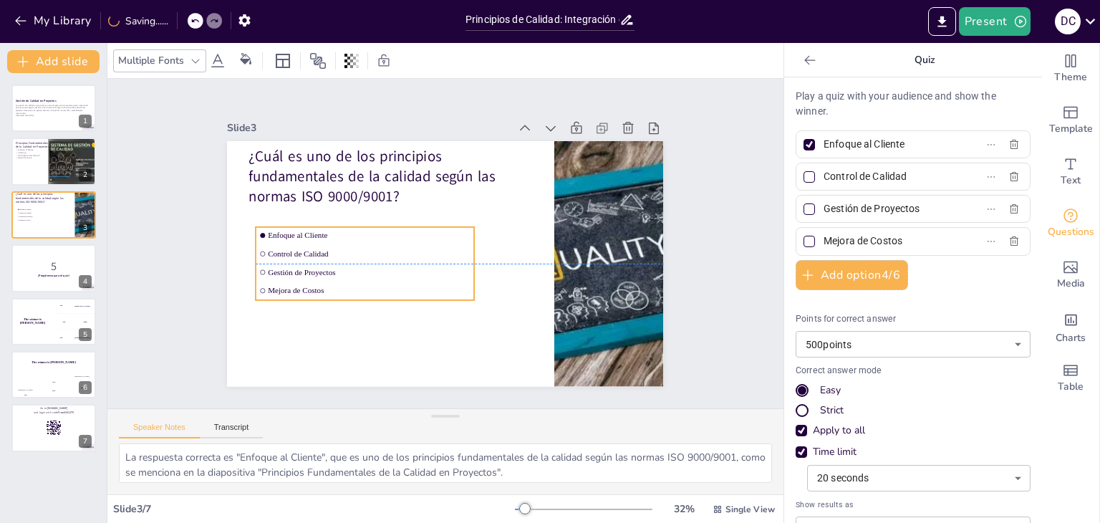
checkbox input "true"
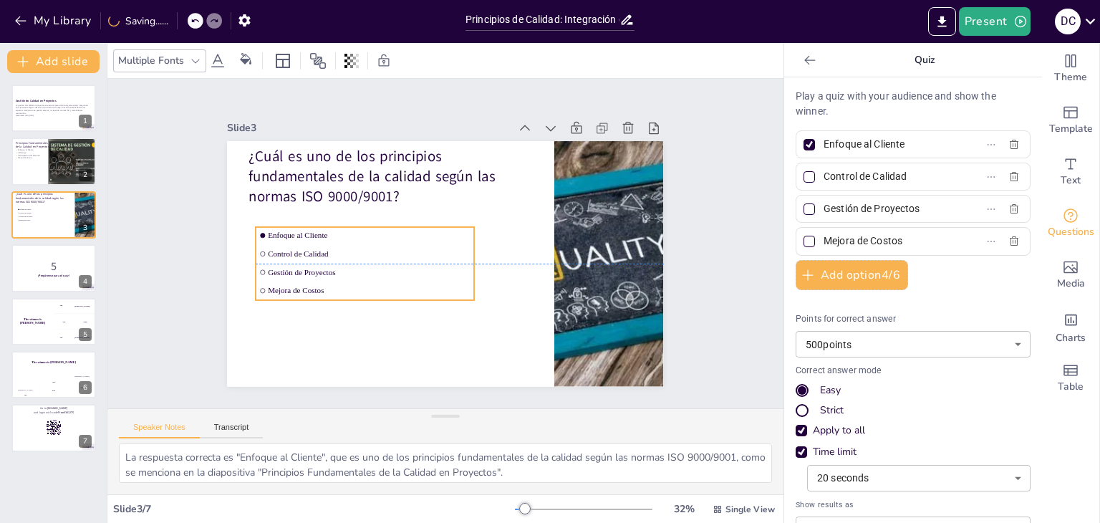
checkbox input "true"
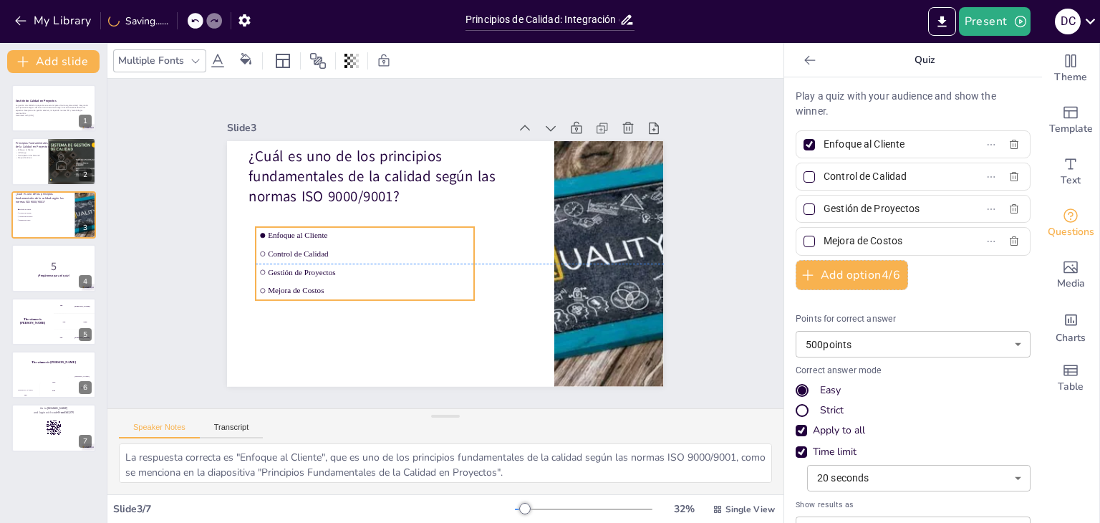
checkbox input "true"
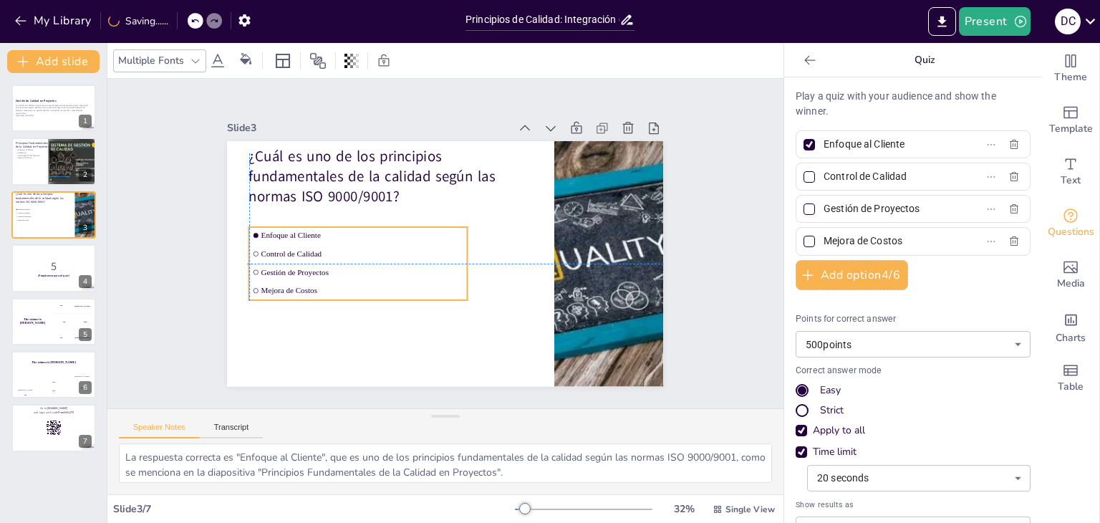
checkbox input "true"
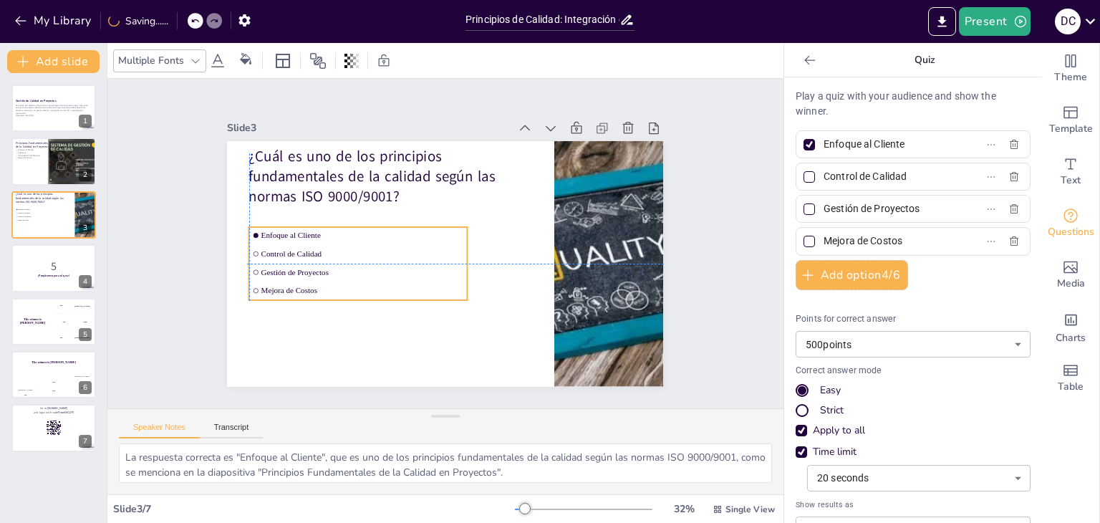
checkbox input "true"
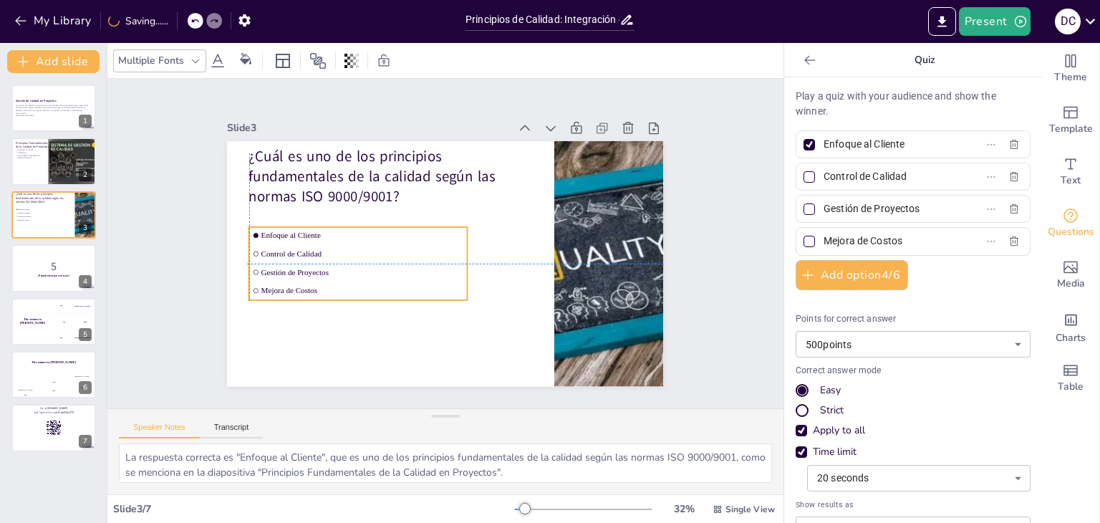
checkbox input "true"
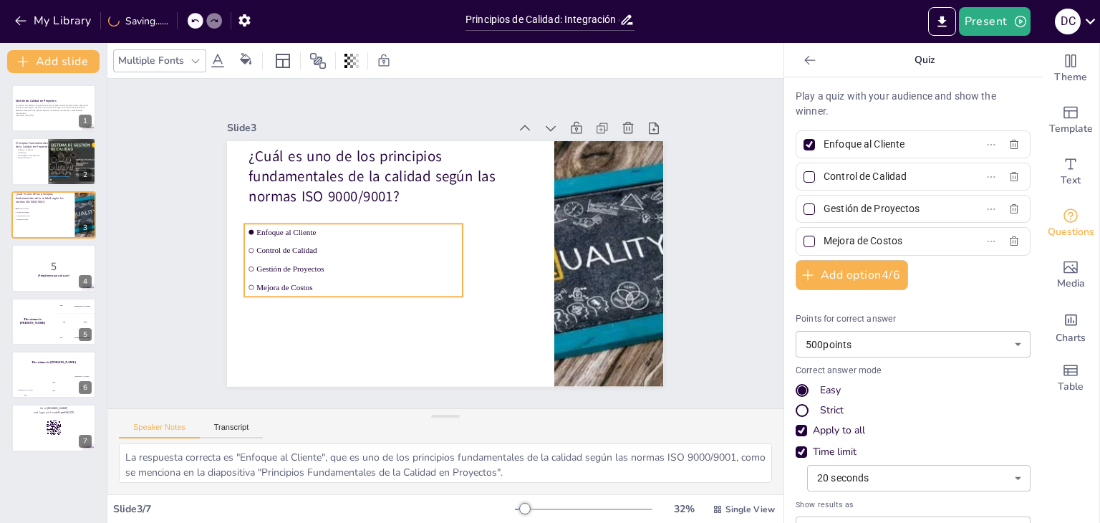
drag, startPoint x: 309, startPoint y: 267, endPoint x: 327, endPoint y: 288, distance: 27.0
click at [327, 288] on li "Mejora de Costos" at bounding box center [344, 246] width 206 height 104
click at [183, 285] on div "Slide 1 Gestión de Calidad en Proyectos La gestión de calidad en proyectos es e…" at bounding box center [445, 243] width 588 height 471
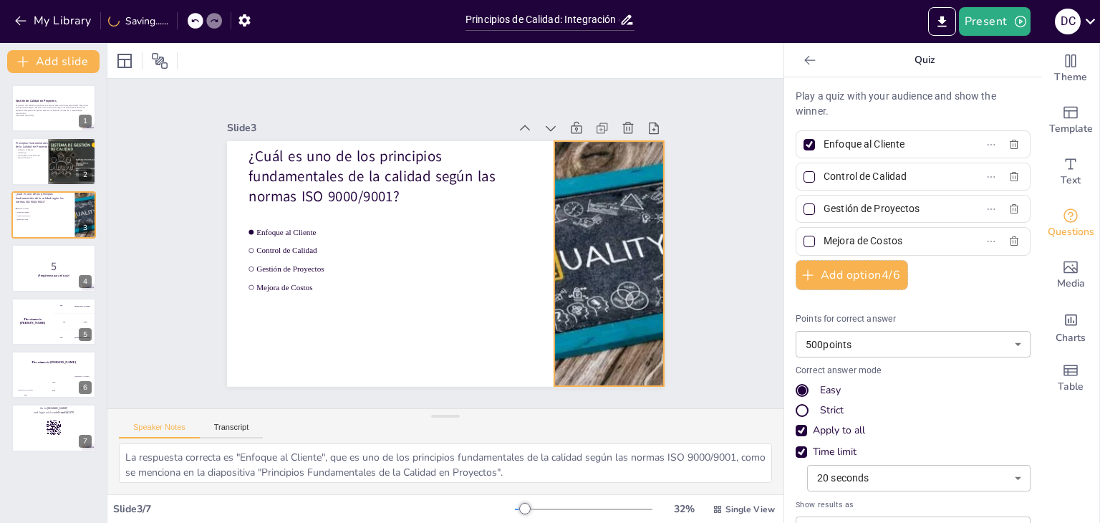
click at [592, 306] on div at bounding box center [553, 368] width 437 height 428
click at [546, 256] on div at bounding box center [392, 399] width 317 height 410
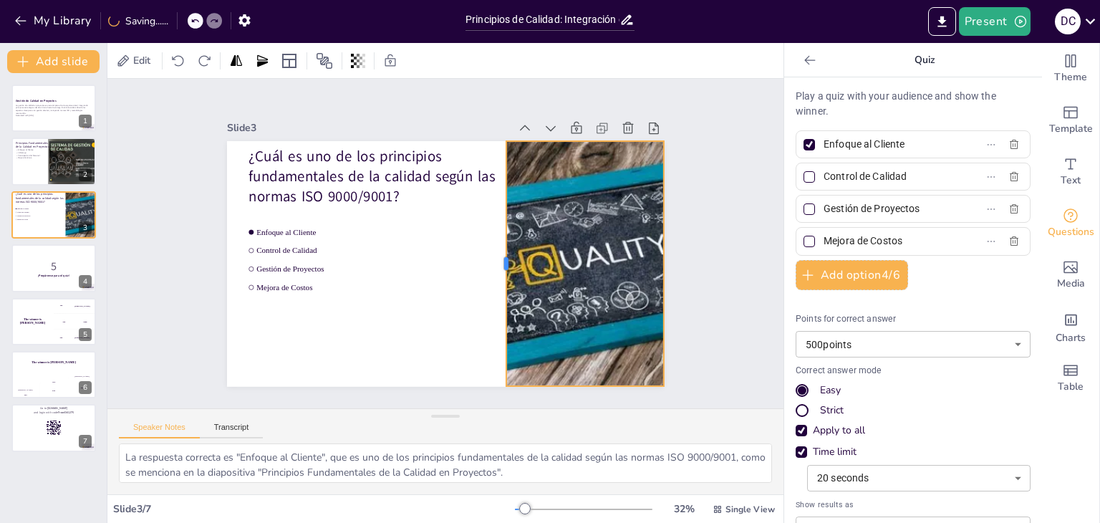
drag, startPoint x: 542, startPoint y: 258, endPoint x: 493, endPoint y: 259, distance: 48.7
click at [493, 259] on div at bounding box center [488, 284] width 110 height 229
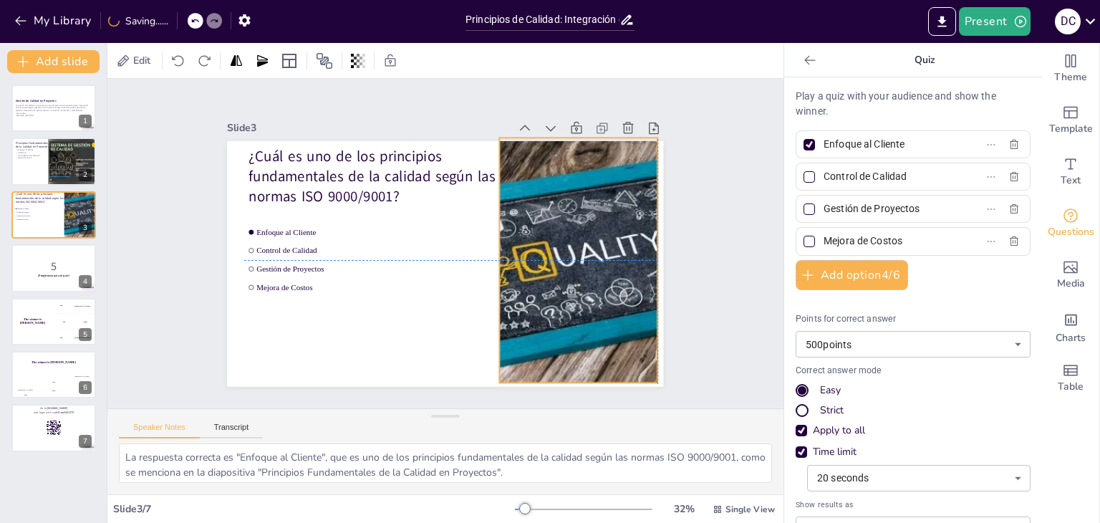
click at [572, 282] on div at bounding box center [596, 293] width 410 height 317
click at [653, 254] on div at bounding box center [652, 328] width 87 height 237
click at [678, 259] on div "Slide 1 Gestión de Calidad en Proyectos La gestión de calidad en proyectos es e…" at bounding box center [445, 243] width 564 height 387
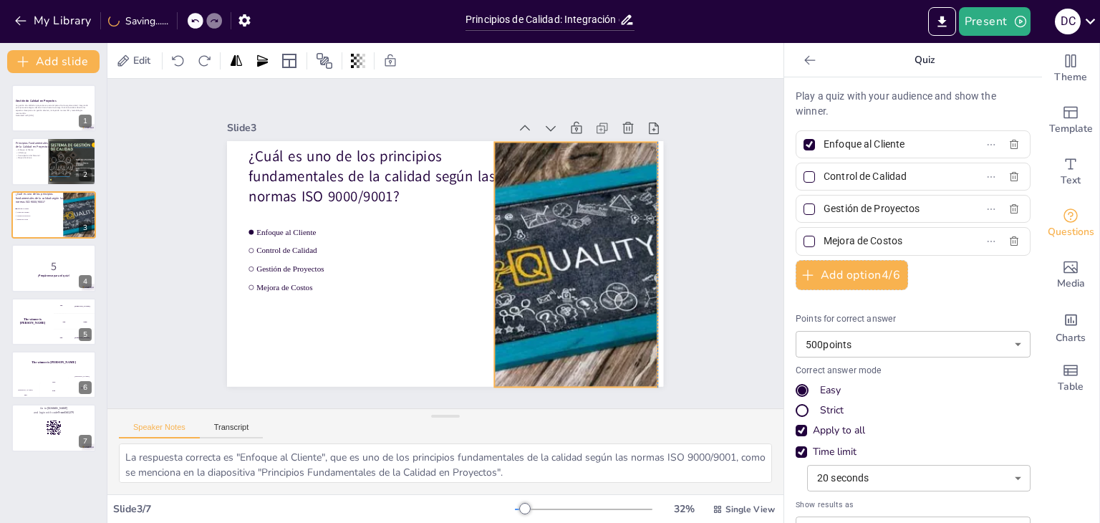
drag, startPoint x: 576, startPoint y: 237, endPoint x: 569, endPoint y: 241, distance: 8.4
click at [569, 241] on div at bounding box center [576, 324] width 435 height 373
click at [644, 259] on div at bounding box center [576, 324] width 435 height 373
click at [655, 261] on div at bounding box center [666, 287] width 37 height 245
click at [567, 292] on div at bounding box center [584, 311] width 425 height 347
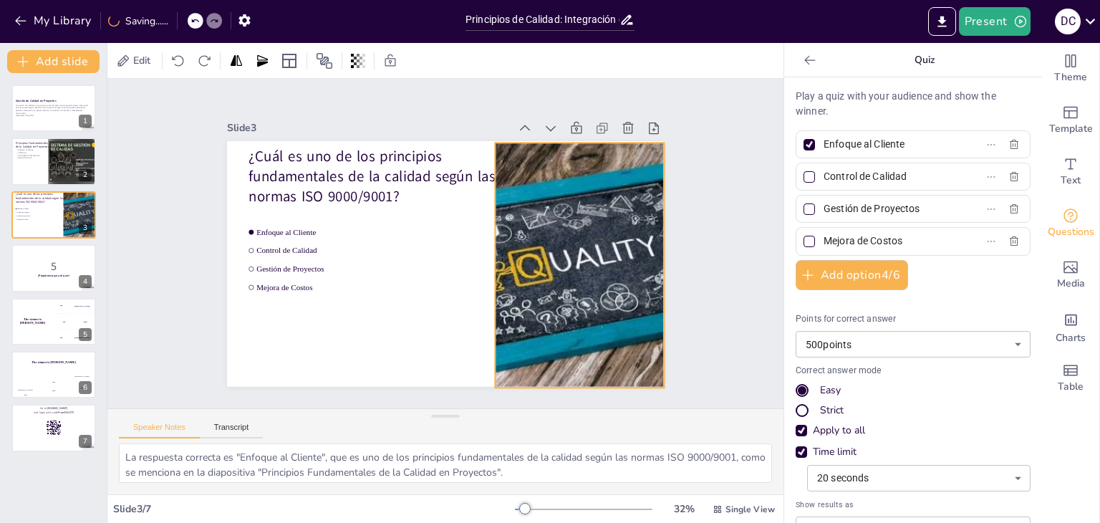
click at [547, 293] on div at bounding box center [424, 396] width 246 height 367
click at [698, 267] on div "Slide 1 Gestión de Calidad en Proyectos La gestión de calidad en proyectos es e…" at bounding box center [445, 243] width 745 height 522
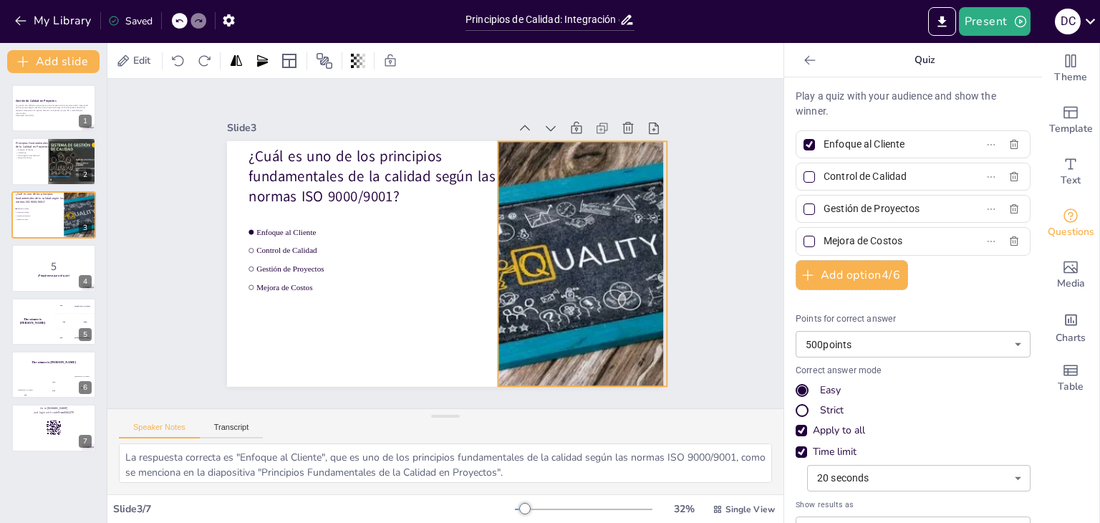
click at [558, 276] on div at bounding box center [579, 325] width 435 height 373
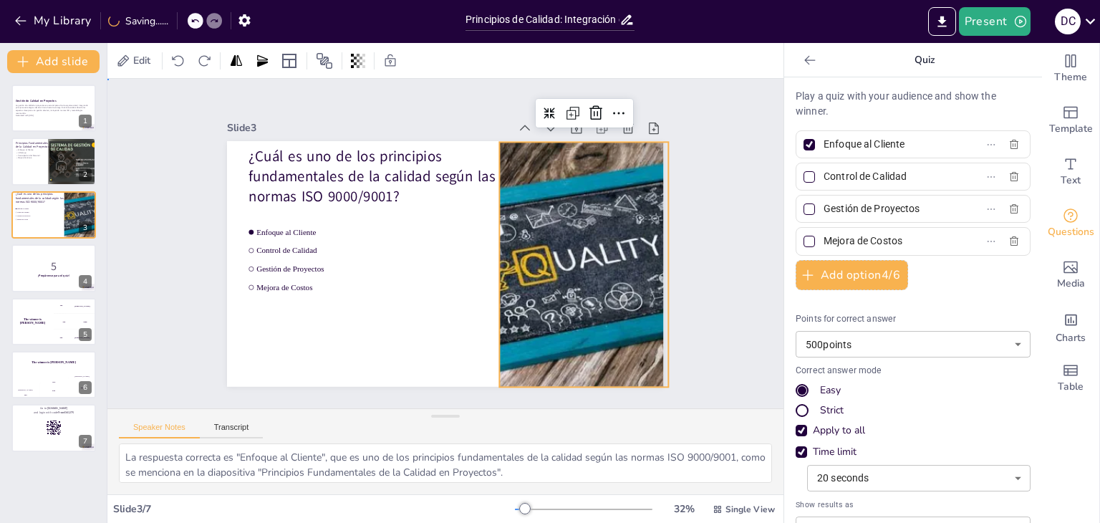
click at [702, 239] on div "Slide 1 Gestión de Calidad en Proyectos La gestión de calidad en proyectos es e…" at bounding box center [445, 243] width 707 height 398
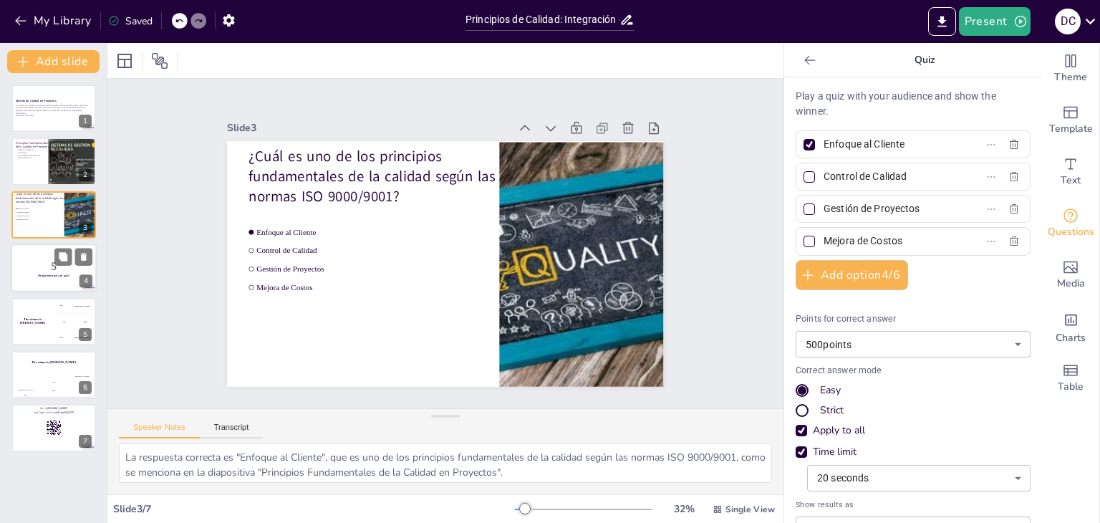
click at [42, 267] on p "5" at bounding box center [53, 267] width 77 height 16
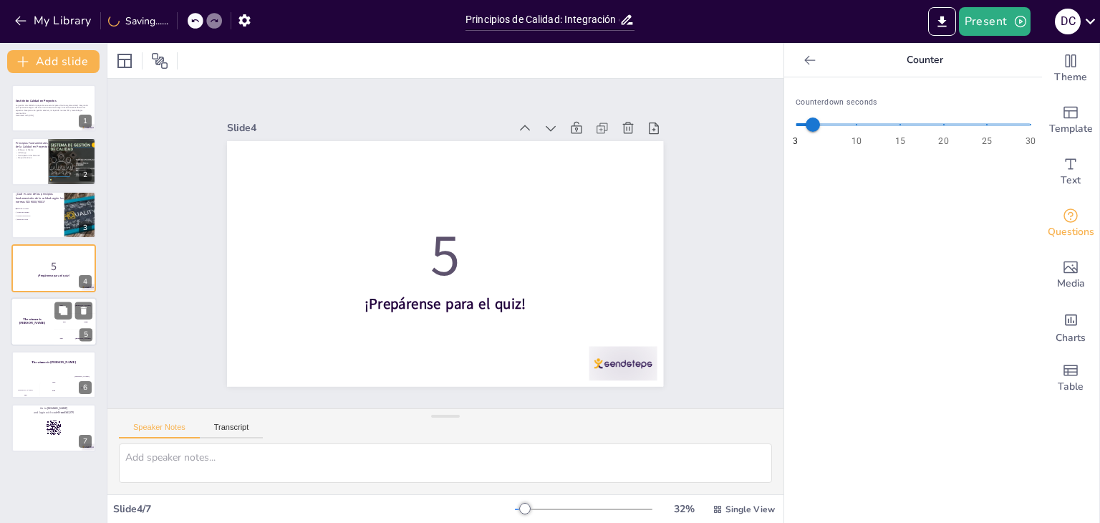
click at [53, 317] on div "The winner is [PERSON_NAME]" at bounding box center [32, 321] width 43 height 49
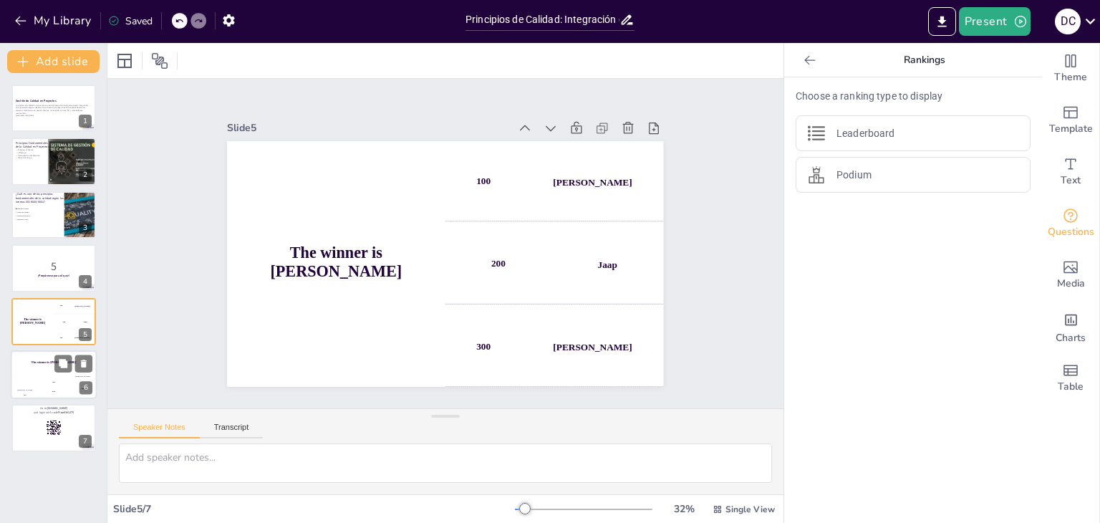
click at [53, 381] on div "Jaap" at bounding box center [53, 382] width 29 height 2
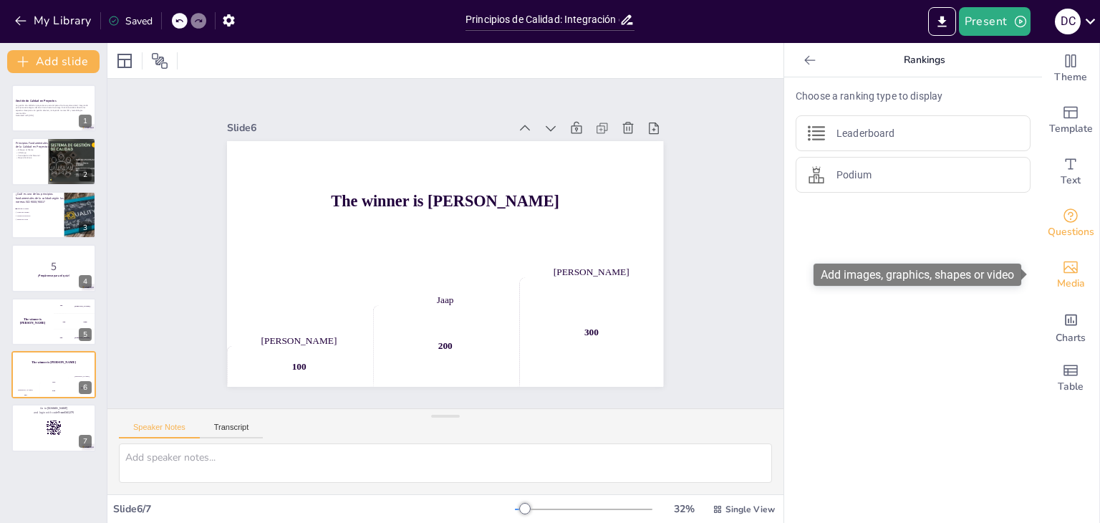
click at [1057, 283] on span "Media" at bounding box center [1071, 284] width 28 height 16
